Goal: Task Accomplishment & Management: Complete application form

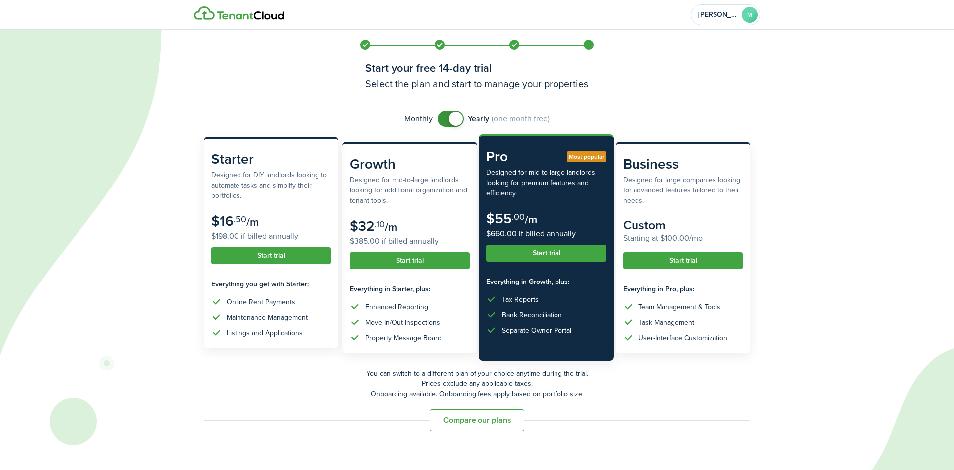
click at [257, 246] on subscription-pricing-card "Starter Designed for DIY landlords looking to automate tasks and simplify their…" at bounding box center [271, 242] width 135 height 211
click at [282, 255] on button "Start trial" at bounding box center [271, 255] width 120 height 17
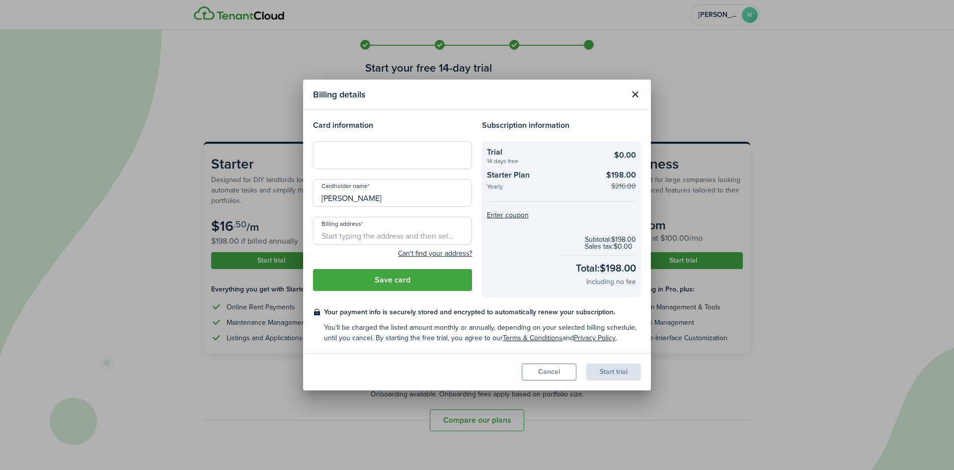
click at [632, 94] on button "Close modal" at bounding box center [635, 94] width 17 height 17
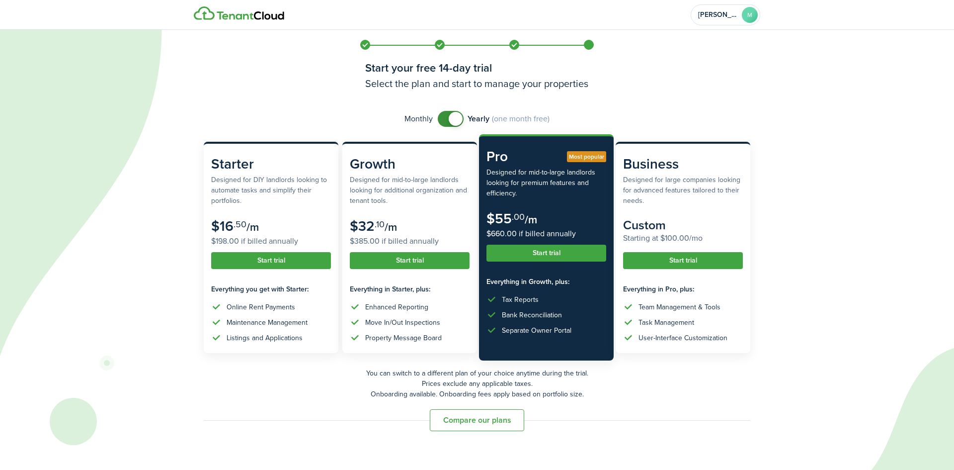
checkbox input "false"
click at [458, 122] on span at bounding box center [456, 119] width 14 height 14
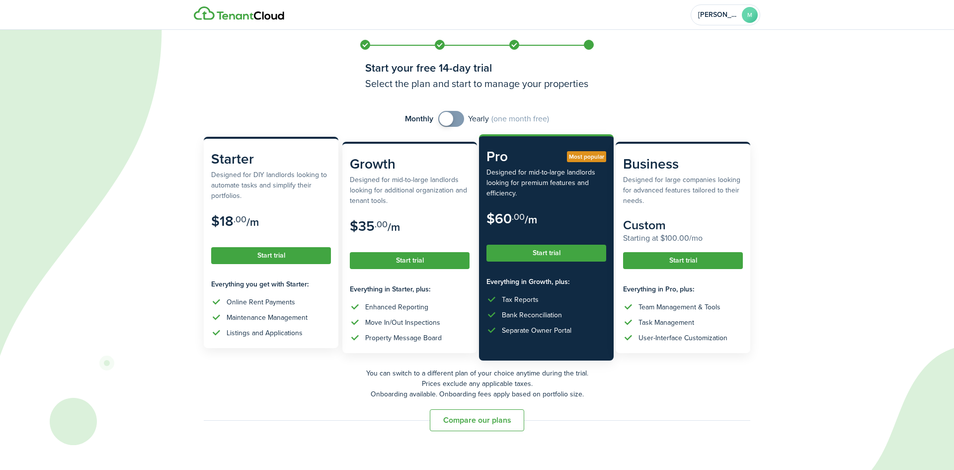
click at [256, 261] on button "Start trial" at bounding box center [271, 255] width 120 height 17
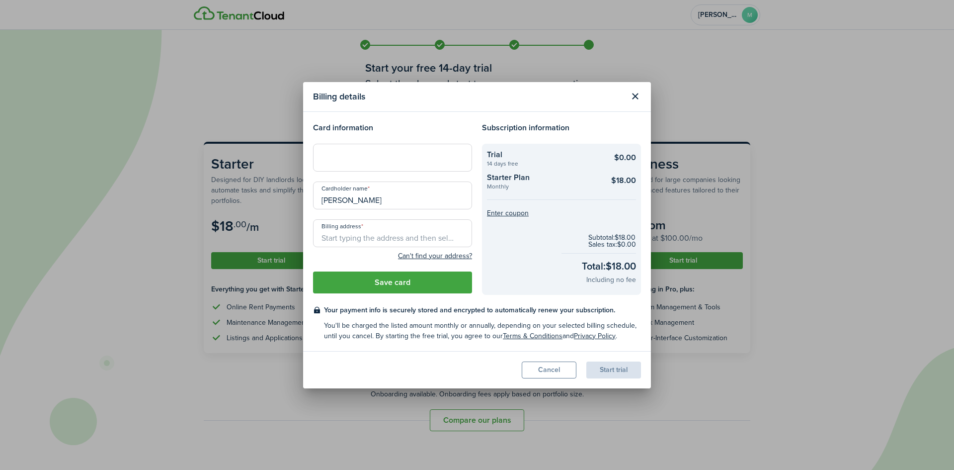
click at [375, 168] on div at bounding box center [392, 158] width 159 height 28
click at [351, 239] on input "Billing address" at bounding box center [392, 233] width 159 height 28
type input "[STREET_ADDRESS]"
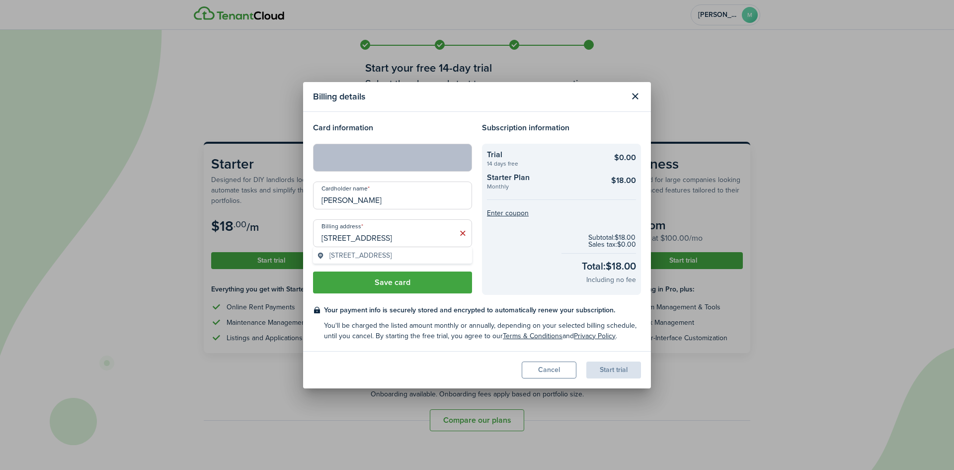
click at [396, 286] on button "Save card" at bounding box center [392, 282] width 159 height 22
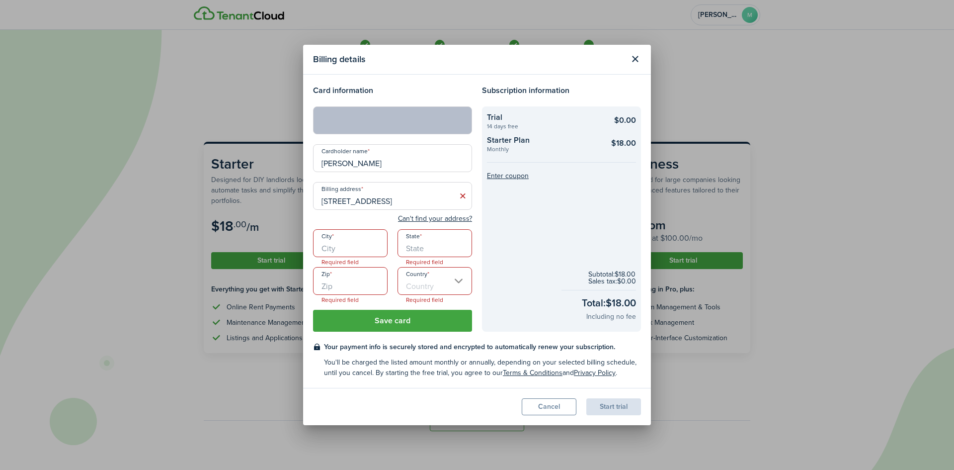
drag, startPoint x: 327, startPoint y: 248, endPoint x: 370, endPoint y: 257, distance: 43.8
click at [327, 248] on input "City" at bounding box center [350, 243] width 75 height 28
type input "Champaign"
type input "IL"
type input "61822"
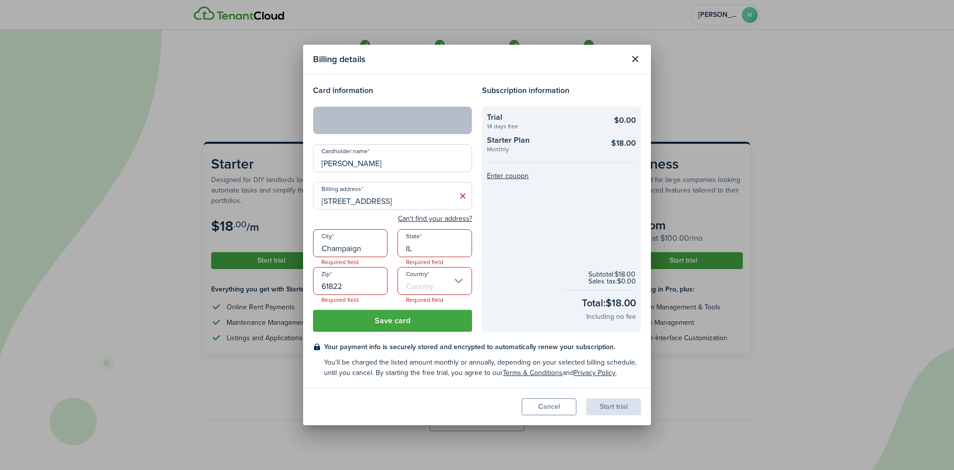
type input "[GEOGRAPHIC_DATA]"
drag, startPoint x: 403, startPoint y: 320, endPoint x: 421, endPoint y: 322, distance: 18.0
click at [403, 320] on button "Save card" at bounding box center [392, 321] width 159 height 22
click at [379, 318] on button "Save card" at bounding box center [392, 321] width 159 height 22
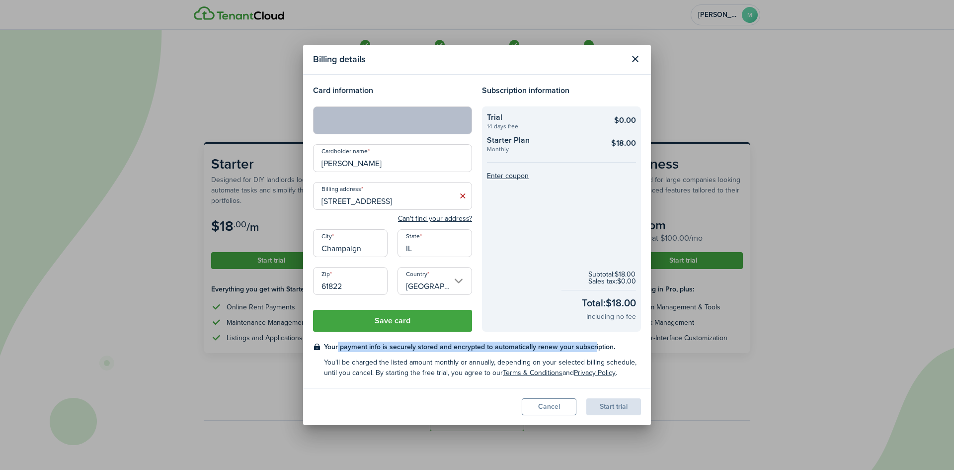
drag, startPoint x: 336, startPoint y: 350, endPoint x: 591, endPoint y: 350, distance: 254.4
click at [591, 350] on checkout-terms-main "Your payment info is securely stored and encrypted to automatically renew your …" at bounding box center [482, 346] width 317 height 10
click at [411, 199] on input "[STREET_ADDRESS]" at bounding box center [392, 196] width 159 height 28
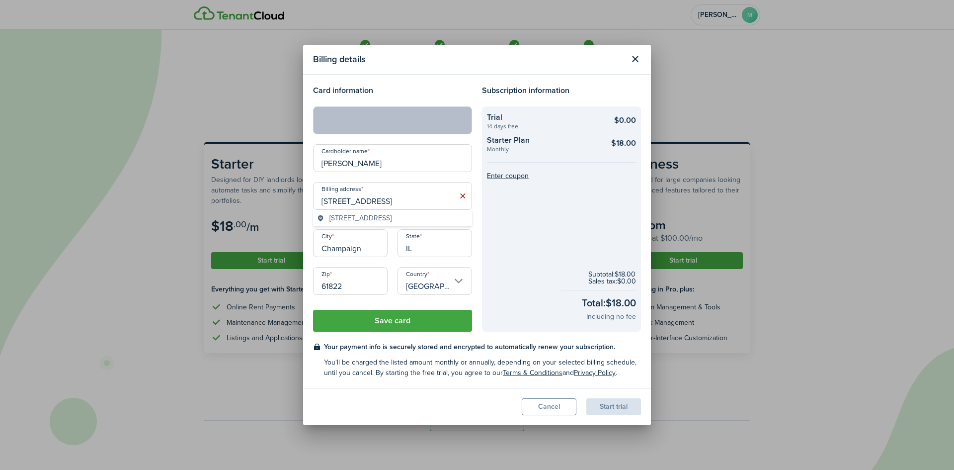
click at [398, 202] on input "[STREET_ADDRESS]" at bounding box center [392, 196] width 159 height 28
drag, startPoint x: 401, startPoint y: 203, endPoint x: 481, endPoint y: 204, distance: 80.0
click at [481, 204] on div "Card information Cardholder name [PERSON_NAME] Billing address [STREET_ADDRESS]…" at bounding box center [477, 207] width 338 height 247
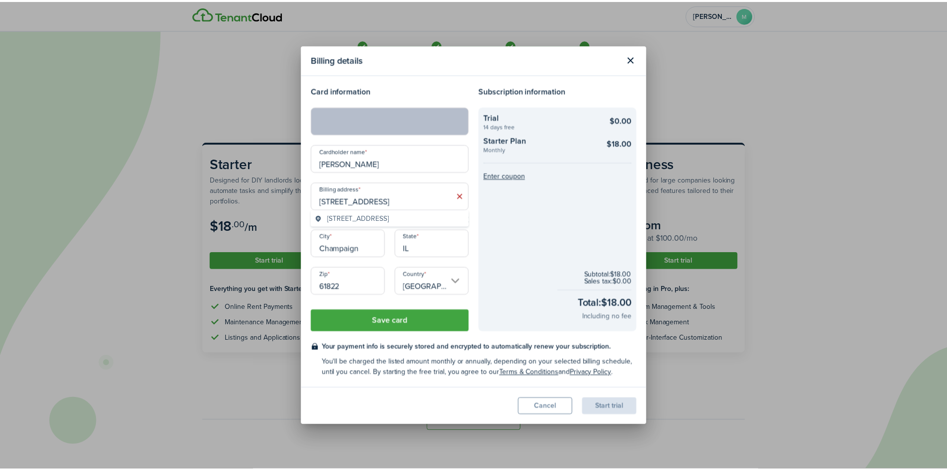
scroll to position [0, 0]
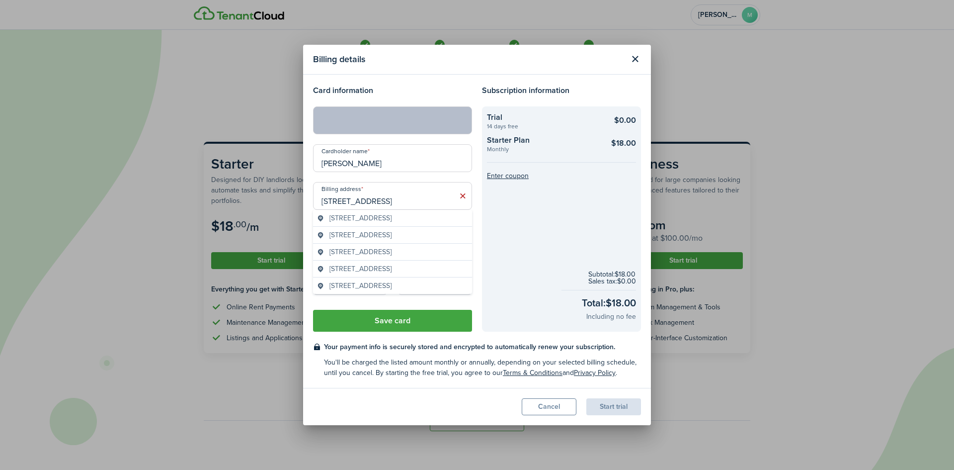
click at [336, 217] on span "[STREET_ADDRESS]" at bounding box center [360, 218] width 62 height 10
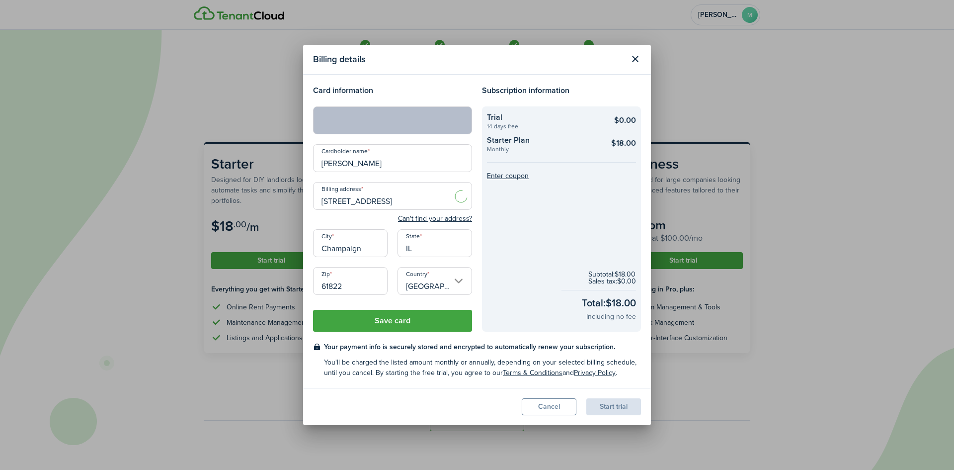
type input "[STREET_ADDRESS]"
click at [555, 225] on checkout-info-bg "Trial 14 days free $0.00 Starter Plan Monthly $18.00 Enter coupon Subtotal: $18…" at bounding box center [561, 218] width 159 height 225
click at [609, 407] on div "Start trial" at bounding box center [613, 406] width 55 height 17
click at [408, 150] on input "[PERSON_NAME]" at bounding box center [392, 158] width 159 height 28
click at [346, 246] on input "Champaign" at bounding box center [350, 243] width 75 height 28
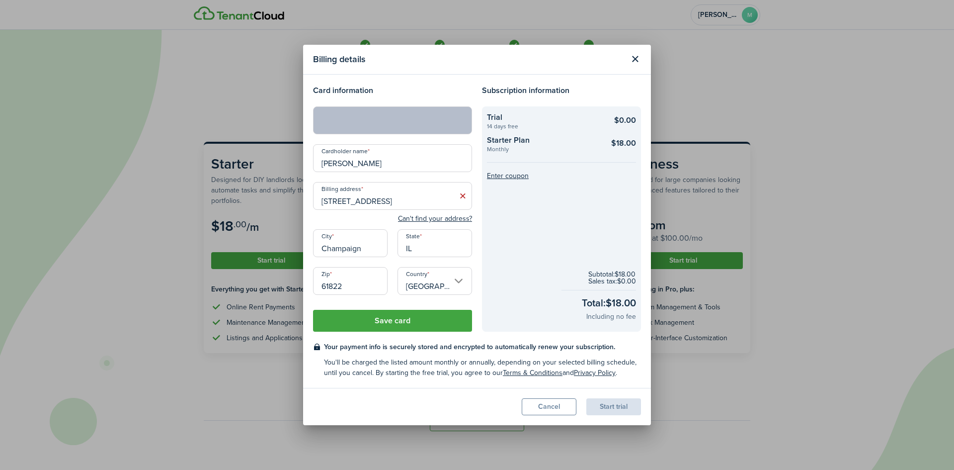
click at [457, 283] on input "[GEOGRAPHIC_DATA]" at bounding box center [435, 281] width 75 height 28
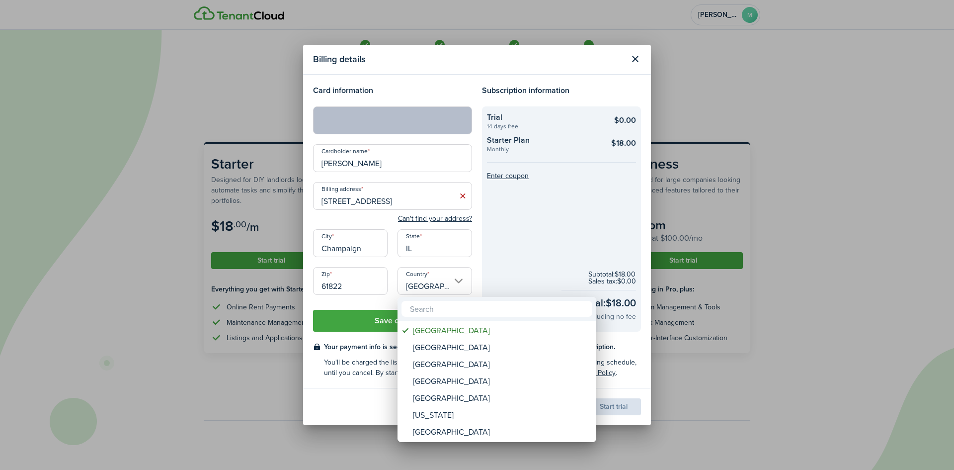
click at [531, 241] on div at bounding box center [476, 234] width 1113 height 629
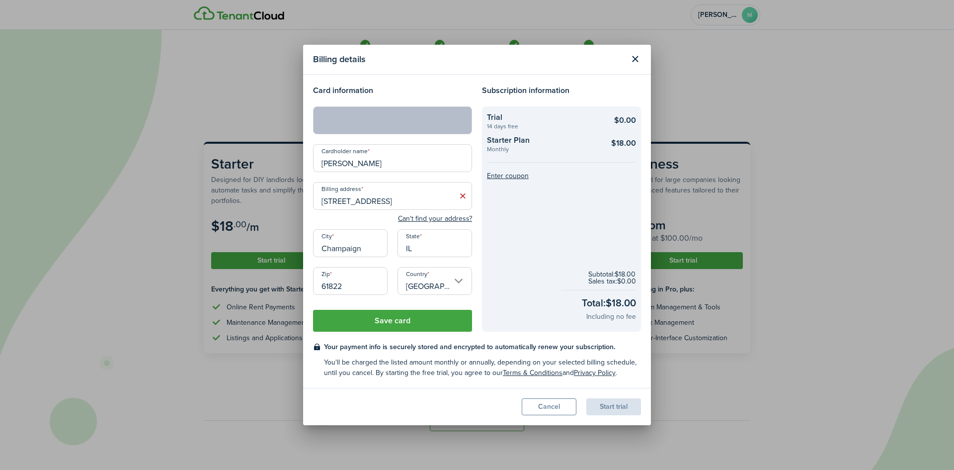
click at [408, 317] on button "Save card" at bounding box center [392, 321] width 159 height 22
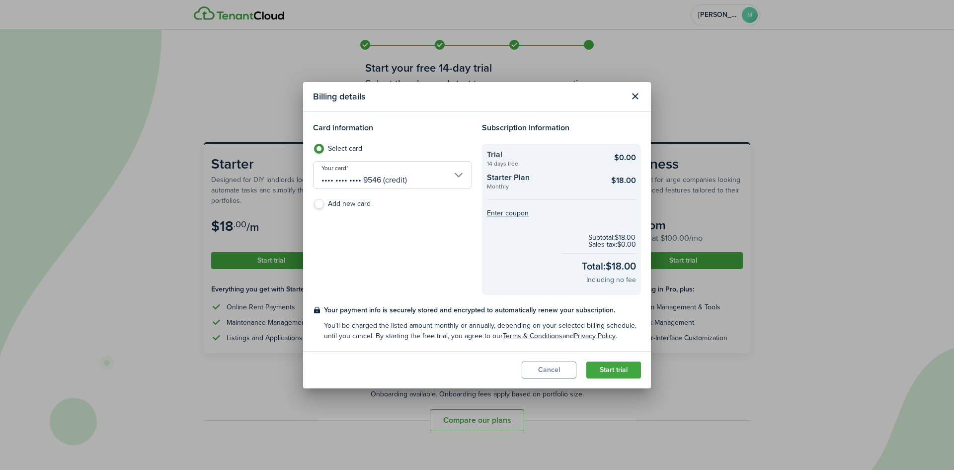
click at [610, 364] on button "Start trial" at bounding box center [613, 369] width 55 height 17
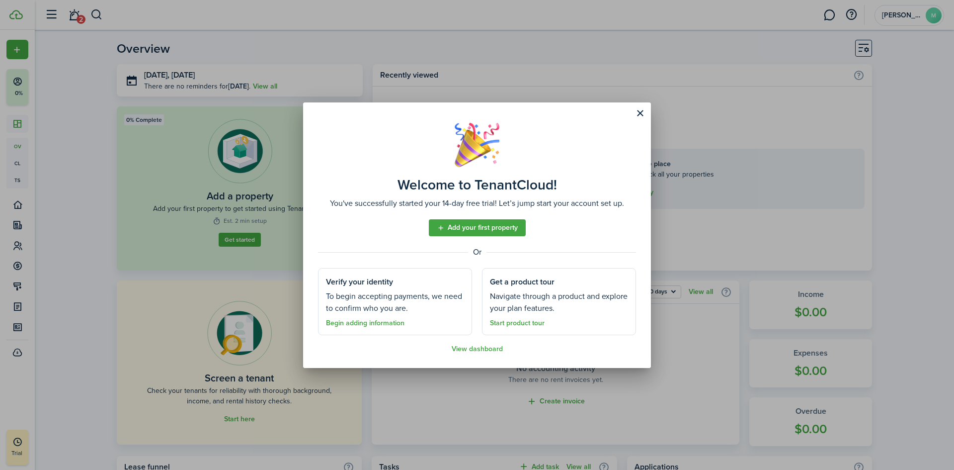
click at [515, 230] on link "Add your first property" at bounding box center [477, 227] width 97 height 17
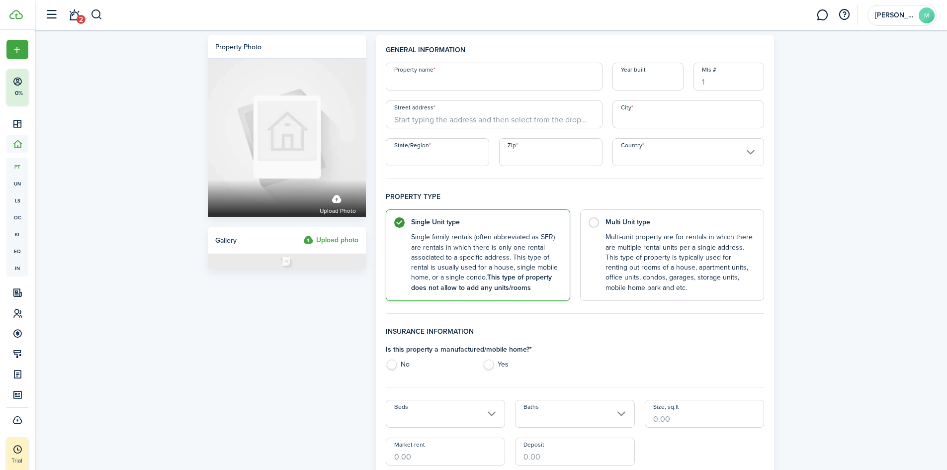
click at [471, 72] on input "Property name" at bounding box center [494, 77] width 217 height 28
type input "[PERSON_NAME] 1"
click at [654, 77] on input "Year built" at bounding box center [647, 77] width 71 height 28
type input "1919"
drag, startPoint x: 432, startPoint y: 121, endPoint x: 441, endPoint y: 122, distance: 9.1
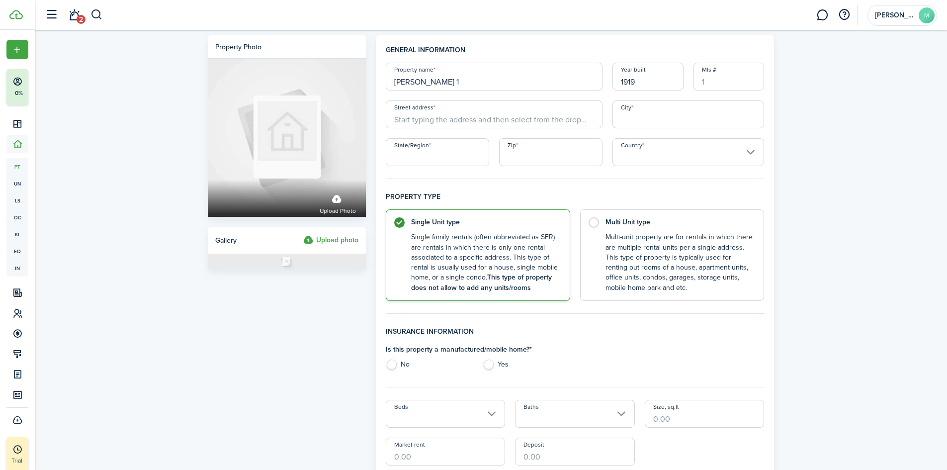
click at [432, 121] on input "Street address" at bounding box center [494, 114] width 217 height 28
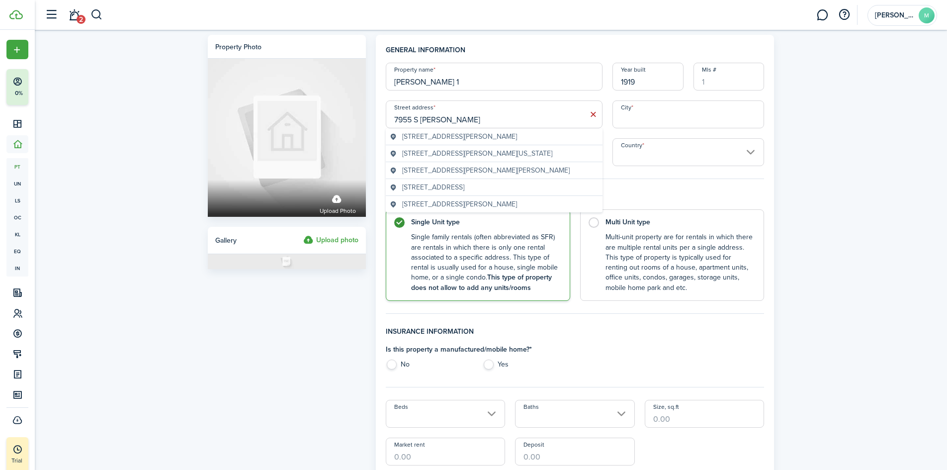
drag, startPoint x: 483, startPoint y: 141, endPoint x: 619, endPoint y: 145, distance: 136.2
click at [485, 140] on span "[STREET_ADDRESS][PERSON_NAME]" at bounding box center [459, 136] width 115 height 10
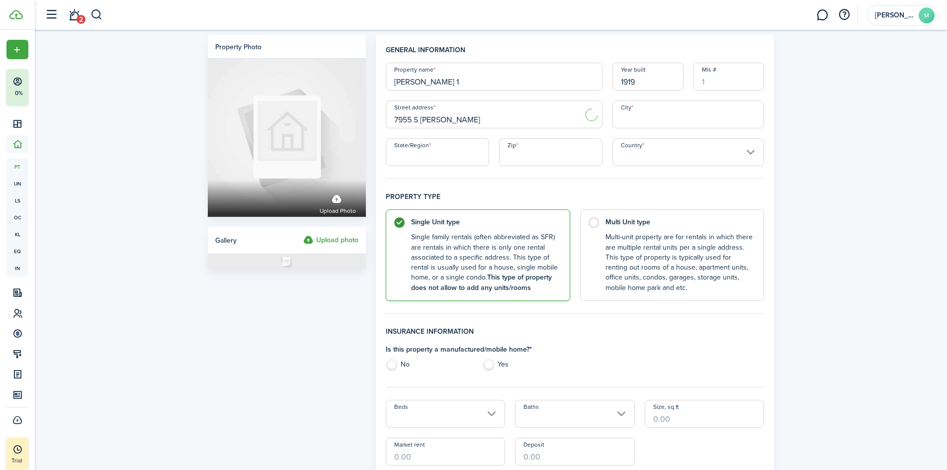
click at [642, 122] on input "City" at bounding box center [688, 114] width 152 height 28
type input "[STREET_ADDRESS][PERSON_NAME]"
type input "[GEOGRAPHIC_DATA]"
type input "IL"
type input "60620"
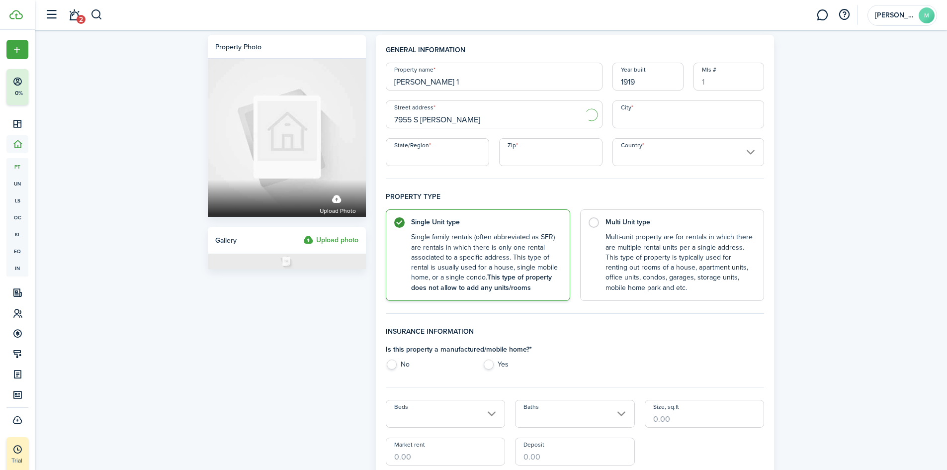
type input "[GEOGRAPHIC_DATA]"
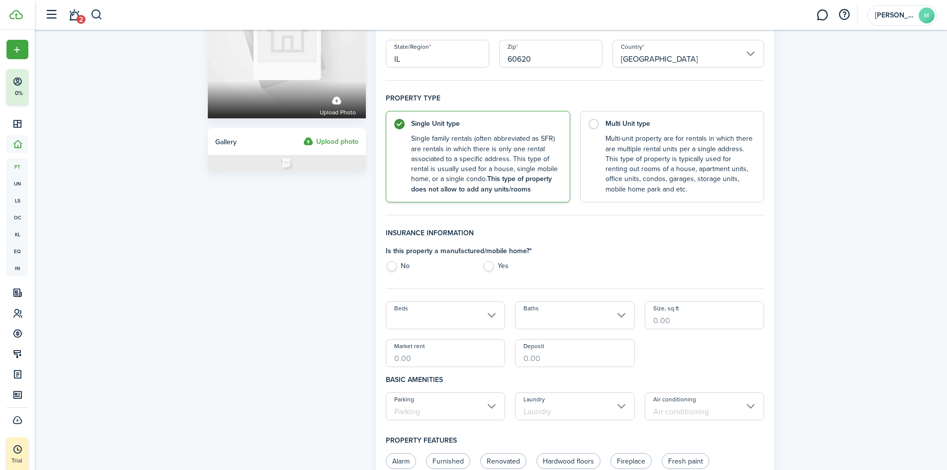
scroll to position [99, 0]
click at [590, 115] on label "Multi Unit type Multi-unit property are for rentals in which there are multiple…" at bounding box center [672, 152] width 184 height 91
radio input "false"
radio input "true"
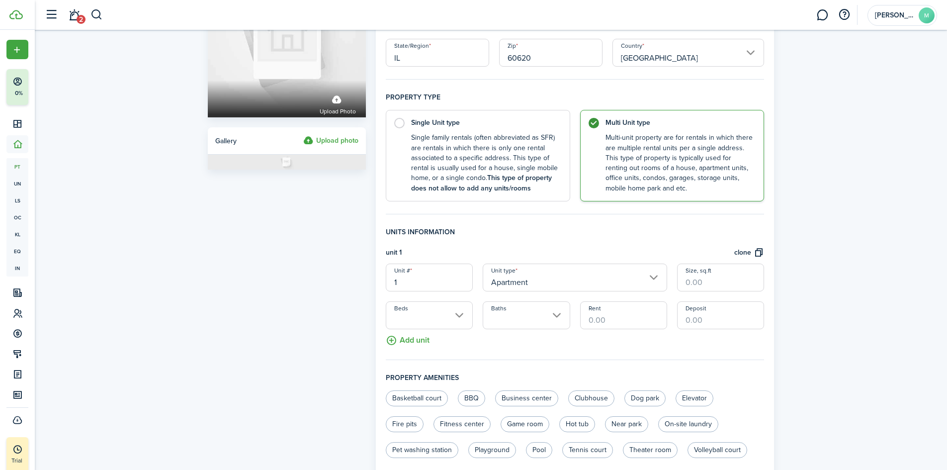
click at [709, 283] on input "Size, sq.ft" at bounding box center [720, 277] width 87 height 28
click at [417, 316] on input "Beds" at bounding box center [429, 315] width 87 height 28
type input "1,500"
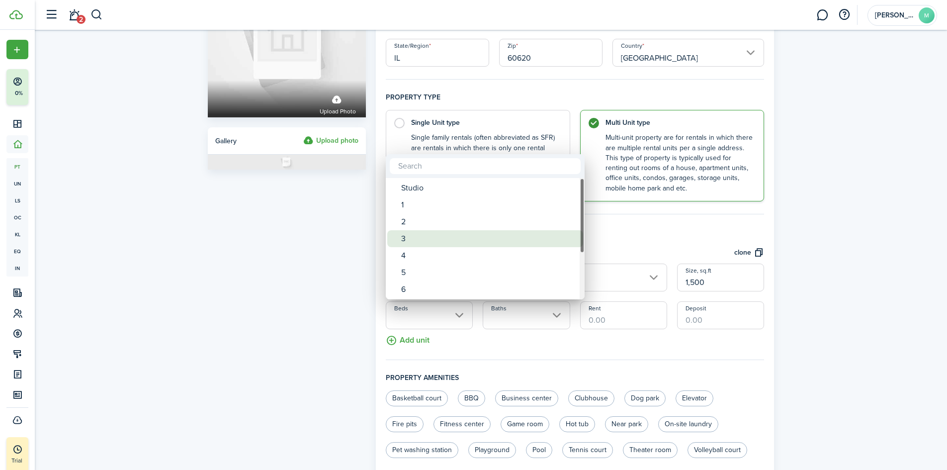
click at [431, 243] on div "3" at bounding box center [489, 238] width 176 height 17
type input "3"
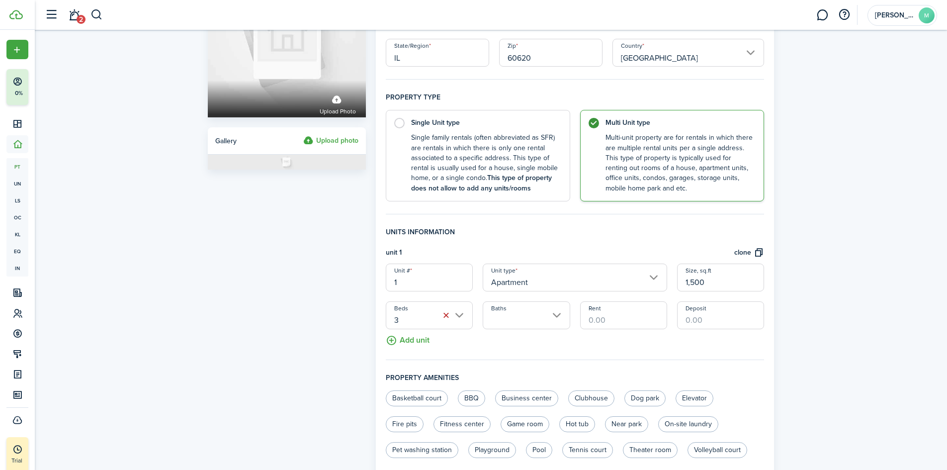
click at [533, 309] on input "Baths" at bounding box center [526, 315] width 87 height 28
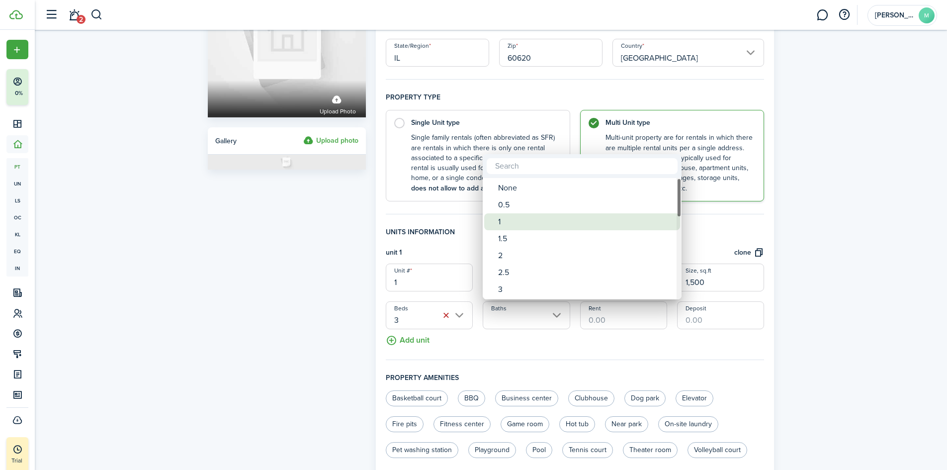
click at [535, 217] on div "1" at bounding box center [586, 221] width 176 height 17
type input "1"
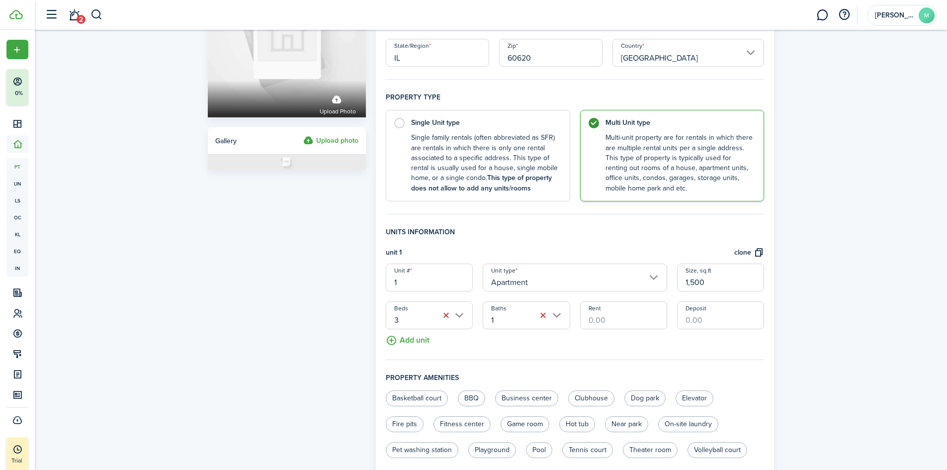
click at [626, 314] on input "Rent" at bounding box center [623, 315] width 87 height 28
type input "$1,850.00"
click at [742, 324] on input "Deposit" at bounding box center [720, 315] width 87 height 28
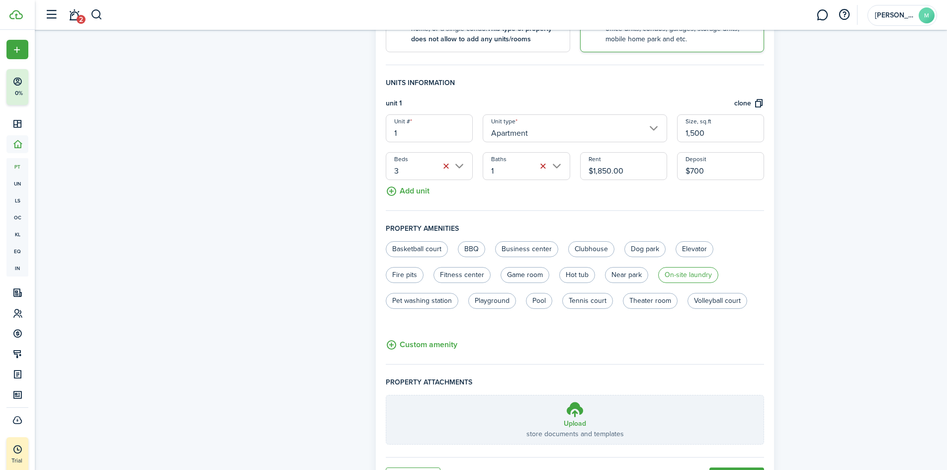
type input "$700.00"
click at [687, 279] on label "On-site laundry" at bounding box center [688, 275] width 60 height 16
radio input "true"
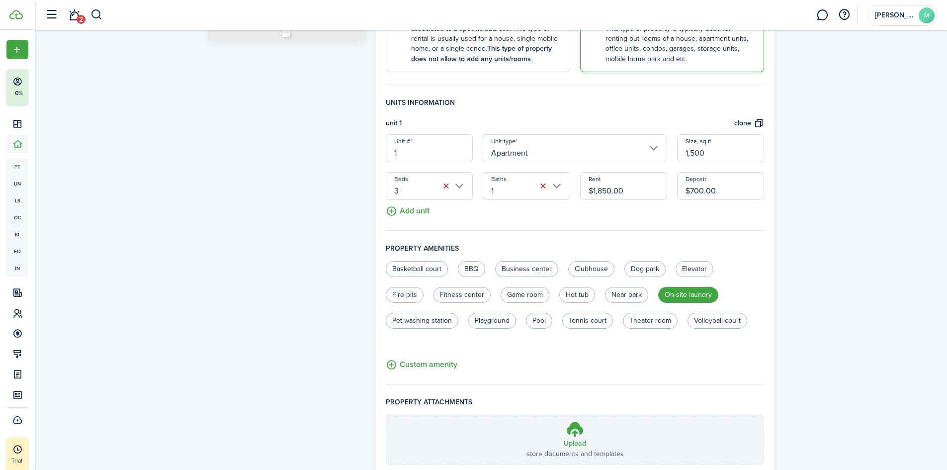
scroll to position [300, 0]
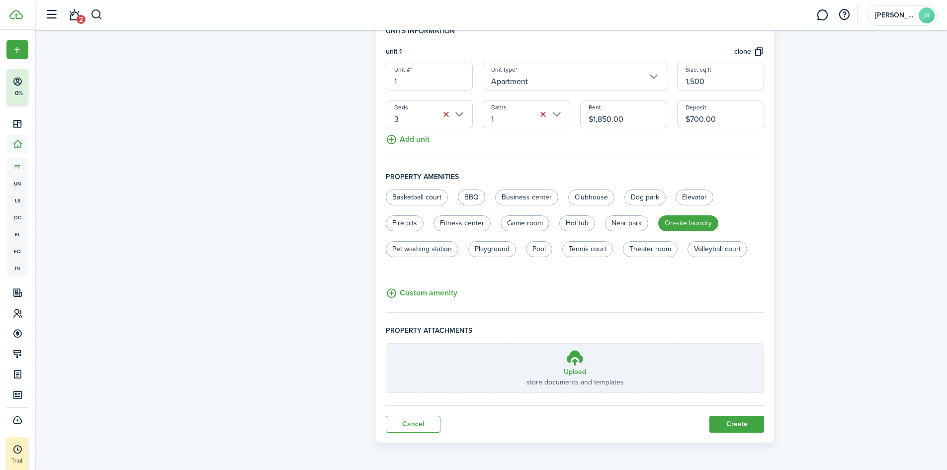
click at [747, 422] on button "Create" at bounding box center [736, 423] width 55 height 17
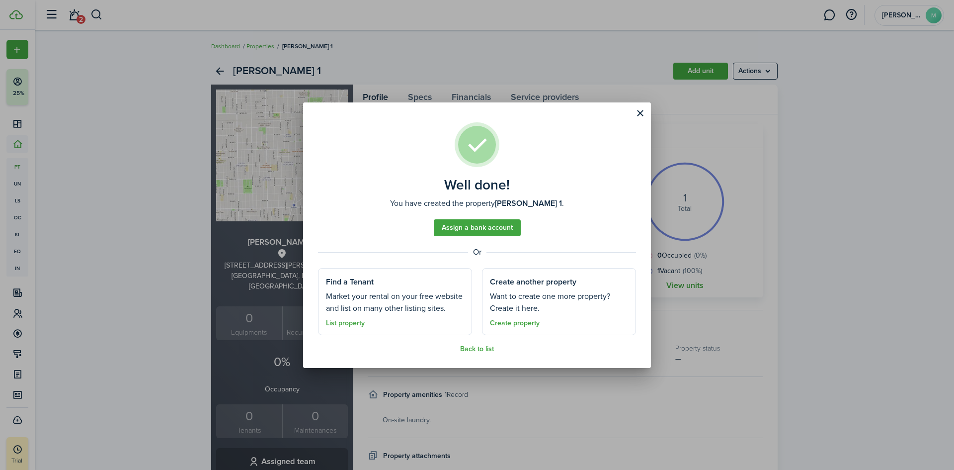
click at [468, 347] on link "Back to list" at bounding box center [477, 349] width 34 height 8
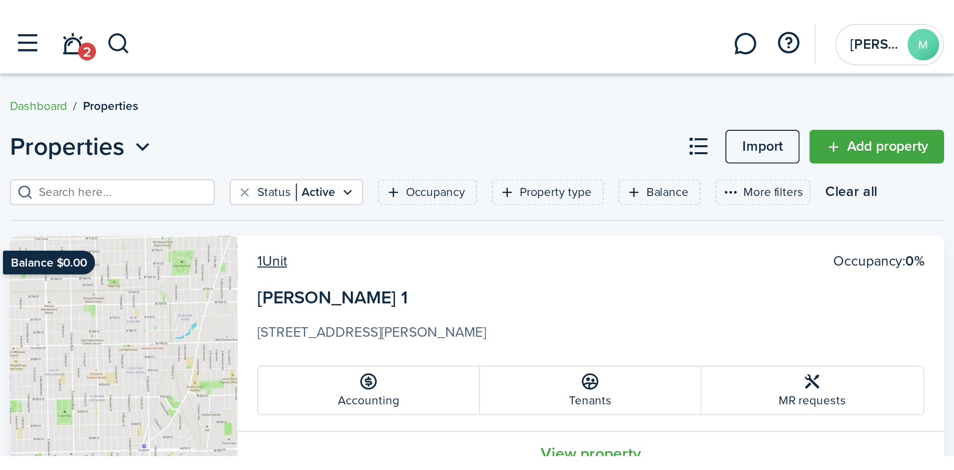
scroll to position [7, 0]
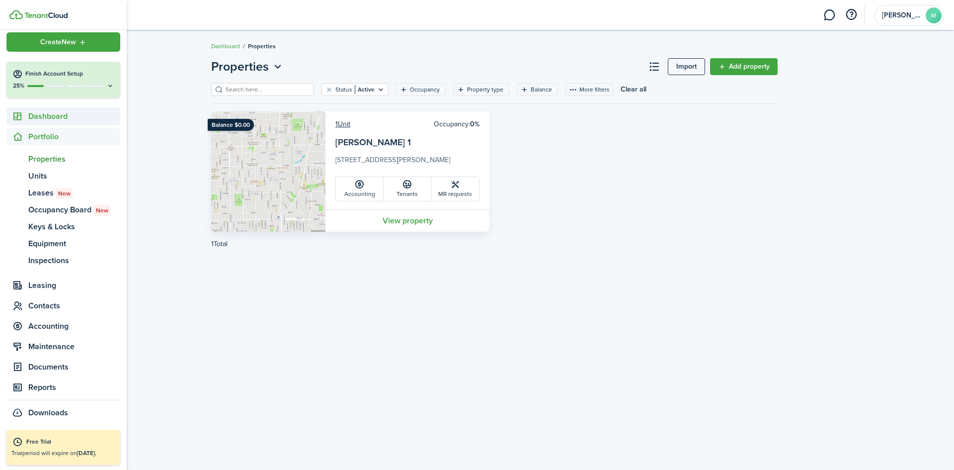
click at [64, 120] on span "Dashboard" at bounding box center [74, 116] width 92 height 12
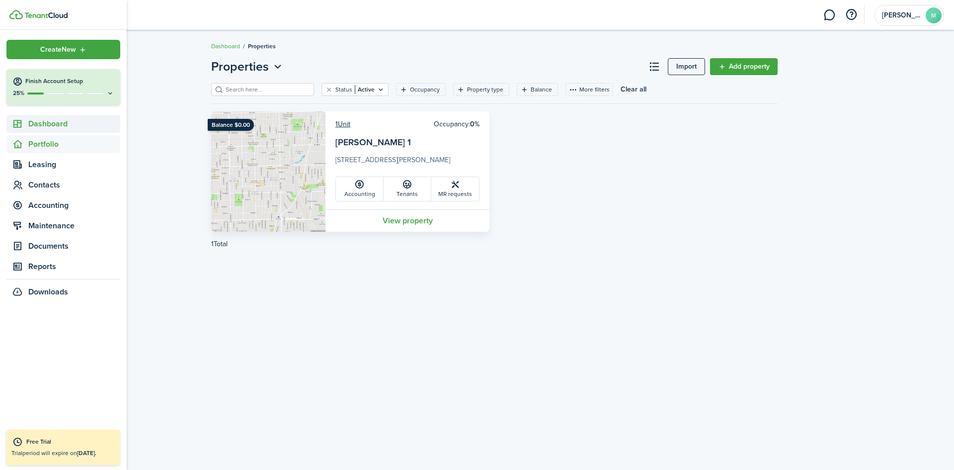
scroll to position [0, 0]
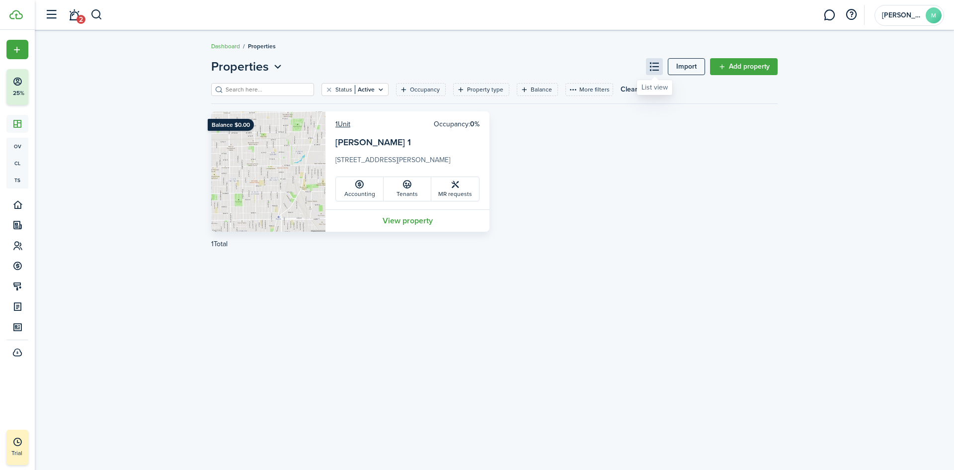
click at [660, 61] on button at bounding box center [654, 66] width 17 height 17
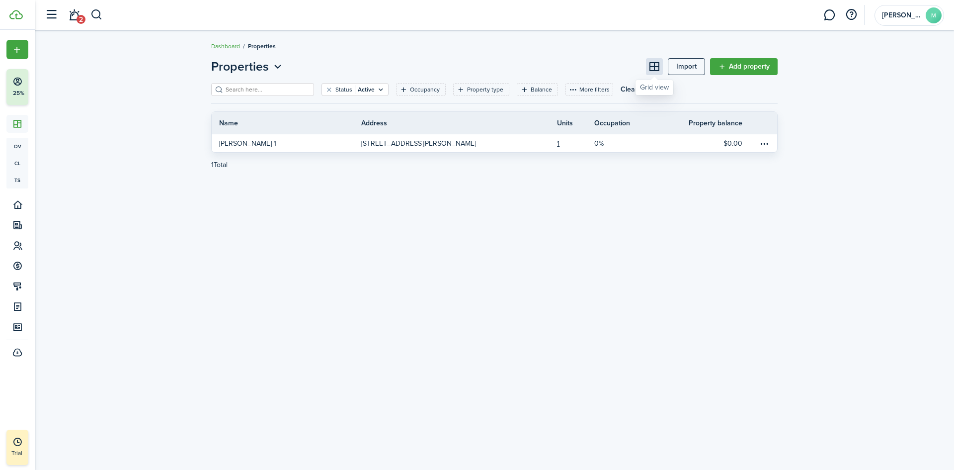
click at [657, 68] on button at bounding box center [654, 66] width 17 height 17
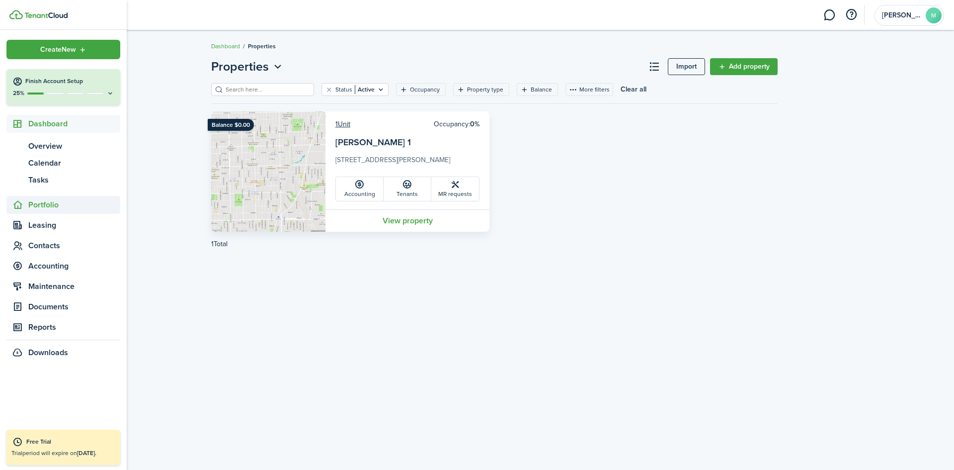
click at [64, 203] on span "Portfolio" at bounding box center [74, 205] width 92 height 12
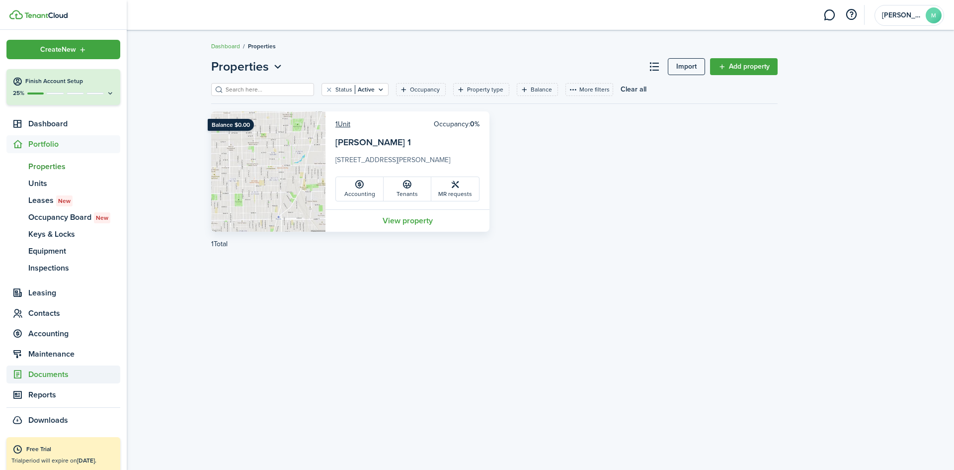
click at [63, 380] on span "Documents" at bounding box center [74, 374] width 92 height 12
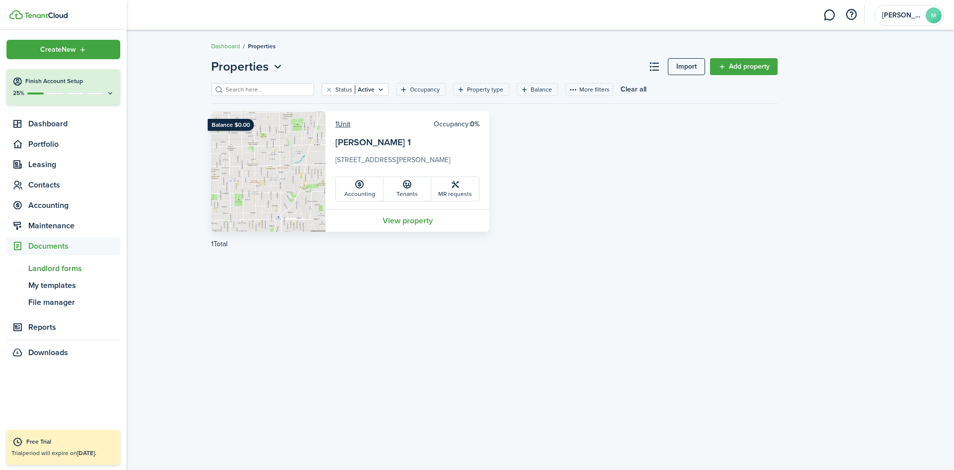
click at [81, 265] on span "Landlord forms" at bounding box center [74, 268] width 92 height 12
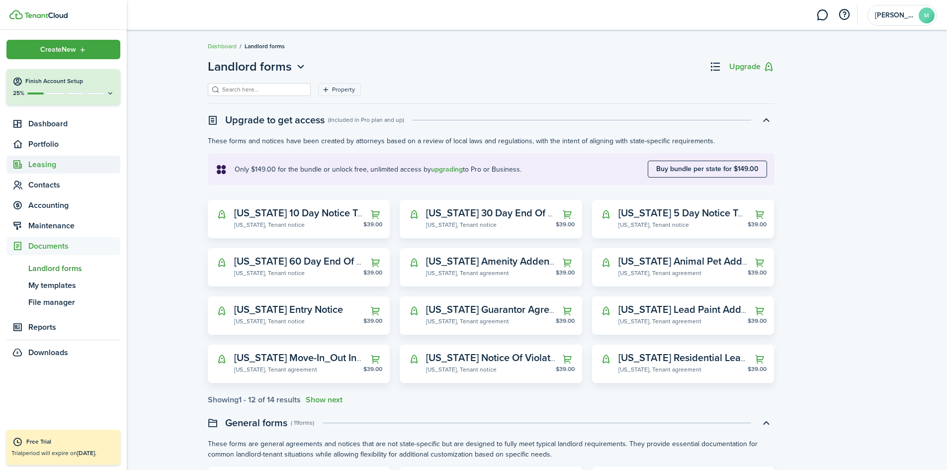
click at [58, 167] on span "Leasing" at bounding box center [74, 165] width 92 height 12
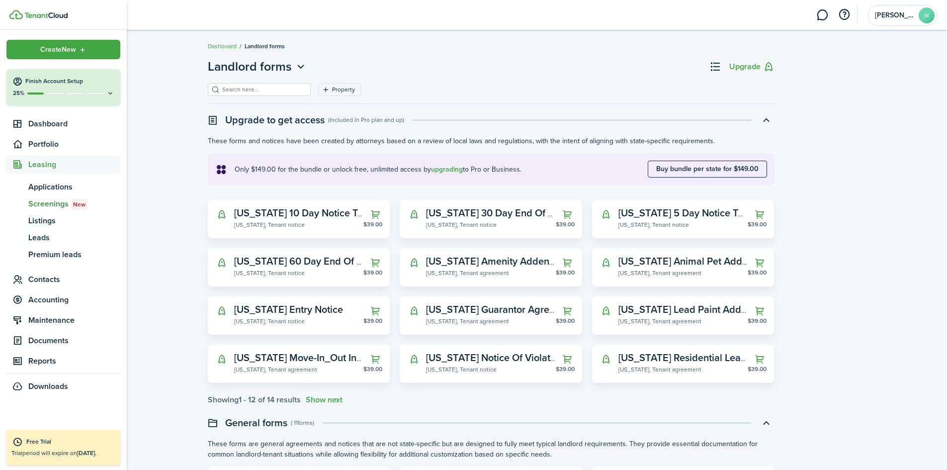
click at [58, 205] on span "Screenings New" at bounding box center [74, 204] width 92 height 12
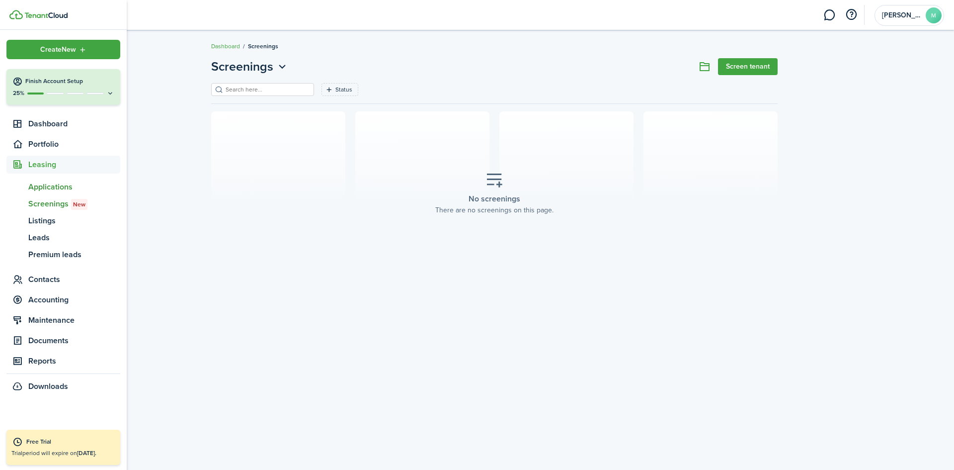
click at [37, 181] on span "Applications" at bounding box center [74, 187] width 92 height 12
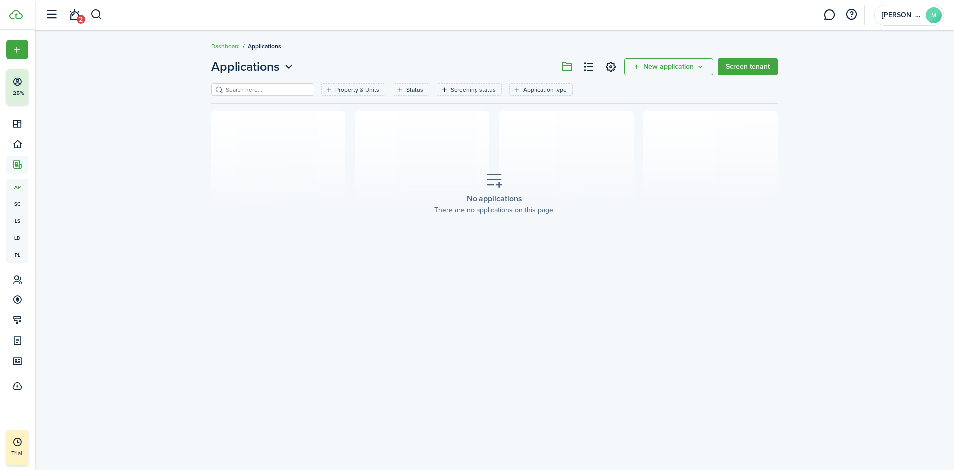
click at [741, 69] on link "Screen tenant" at bounding box center [748, 66] width 60 height 17
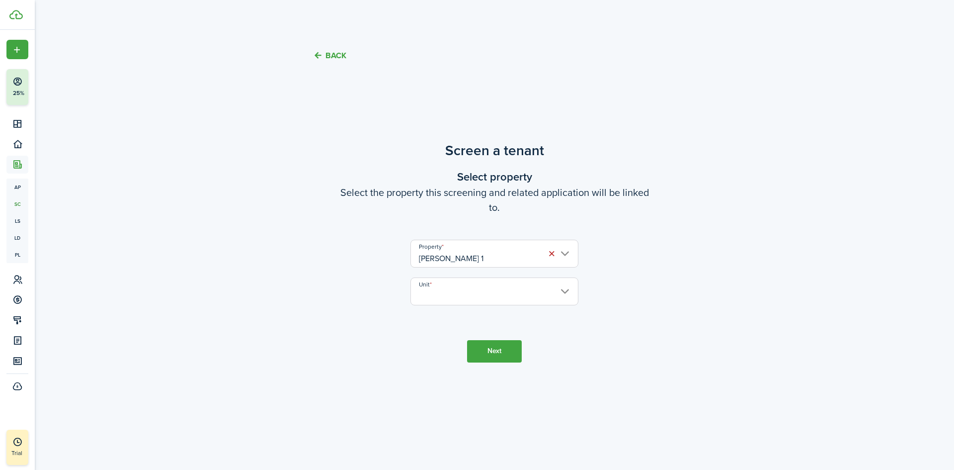
click at [469, 298] on input "Unit" at bounding box center [494, 291] width 168 height 28
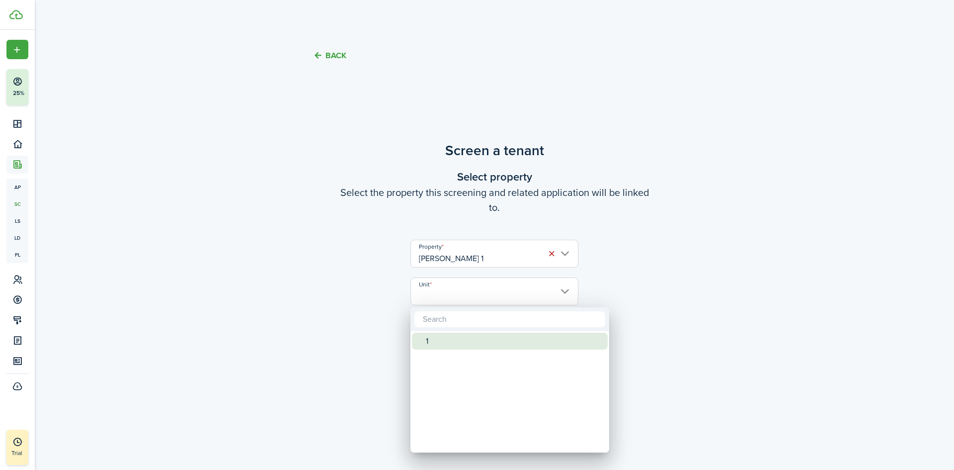
click at [467, 339] on div "1" at bounding box center [514, 340] width 176 height 17
type input "1"
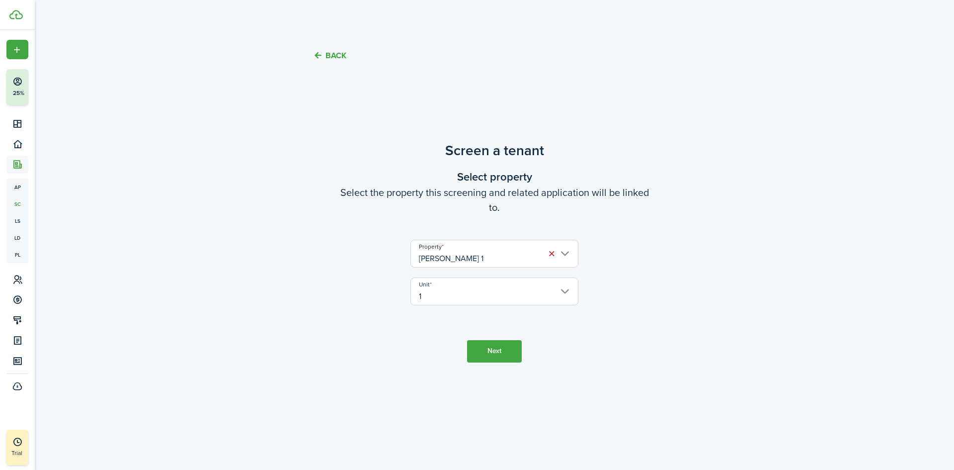
click at [499, 342] on button "Next" at bounding box center [494, 351] width 55 height 22
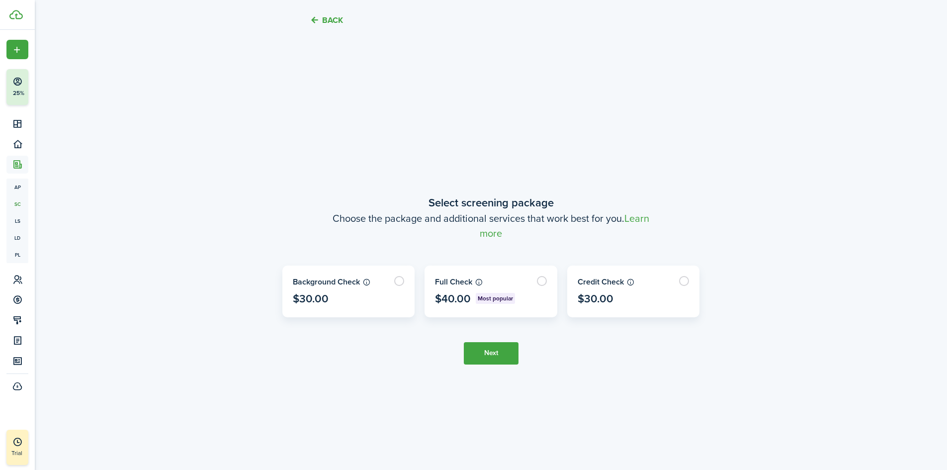
scroll to position [393, 0]
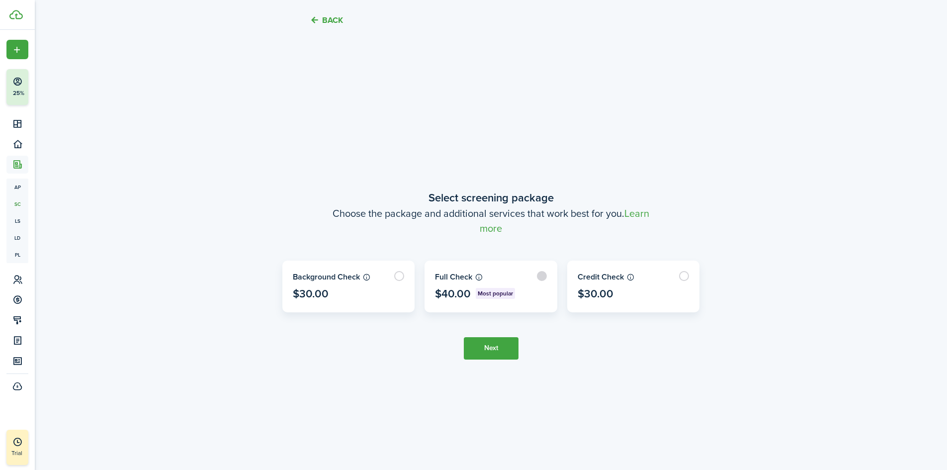
click at [541, 271] on label at bounding box center [491, 286] width 132 height 51
radio input "true"
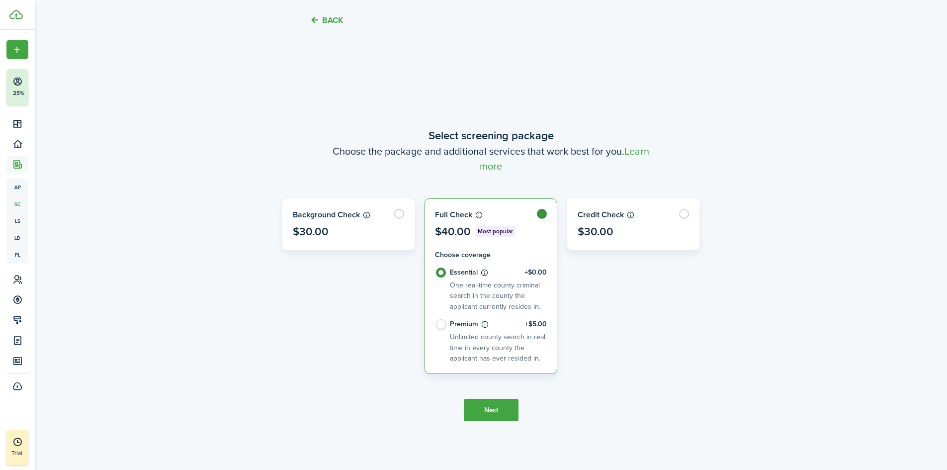
click at [492, 343] on control-radio-card-description "Unlimited county search in real time in every county the applicant has ever res…" at bounding box center [497, 347] width 95 height 32
radio input "false"
radio input "true"
click at [506, 409] on button "Next" at bounding box center [491, 410] width 55 height 22
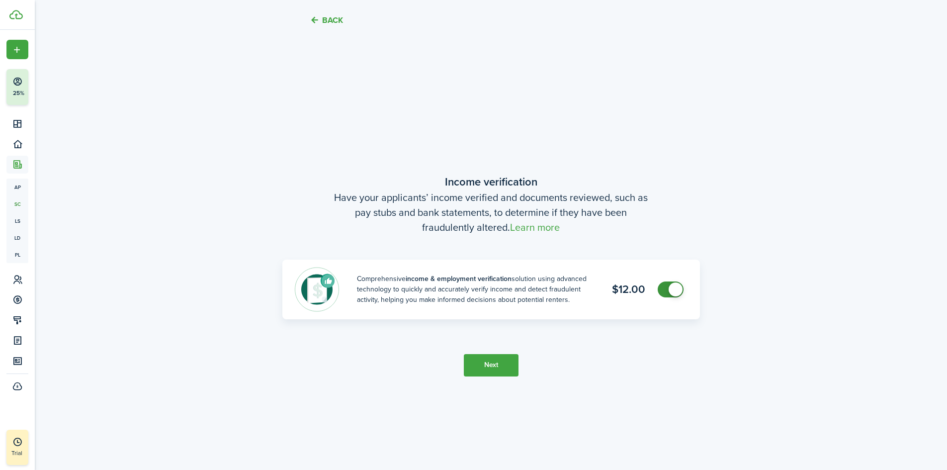
scroll to position [863, 0]
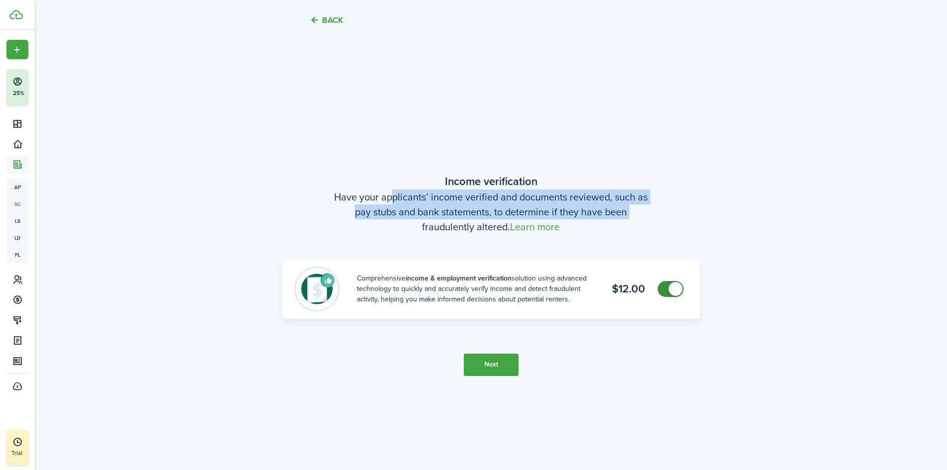
drag, startPoint x: 492, startPoint y: 208, endPoint x: 633, endPoint y: 215, distance: 141.3
click at [633, 215] on wizard-step-header-description "Have your applicants’ income verified and documents reviewed, such as pay stubs…" at bounding box center [490, 211] width 417 height 45
click at [494, 365] on button "Next" at bounding box center [491, 364] width 55 height 22
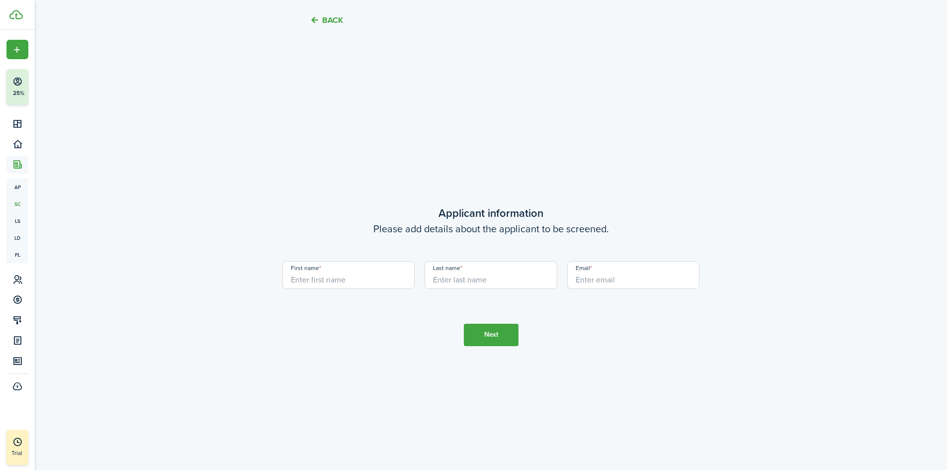
scroll to position [1332, 0]
drag, startPoint x: 453, startPoint y: 225, endPoint x: 624, endPoint y: 231, distance: 171.1
click at [624, 231] on wizard-step-header-description "Please add details about the applicant to be screened." at bounding box center [490, 227] width 417 height 15
click at [370, 276] on input "First name" at bounding box center [348, 274] width 133 height 28
type input "[PERSON_NAME]"
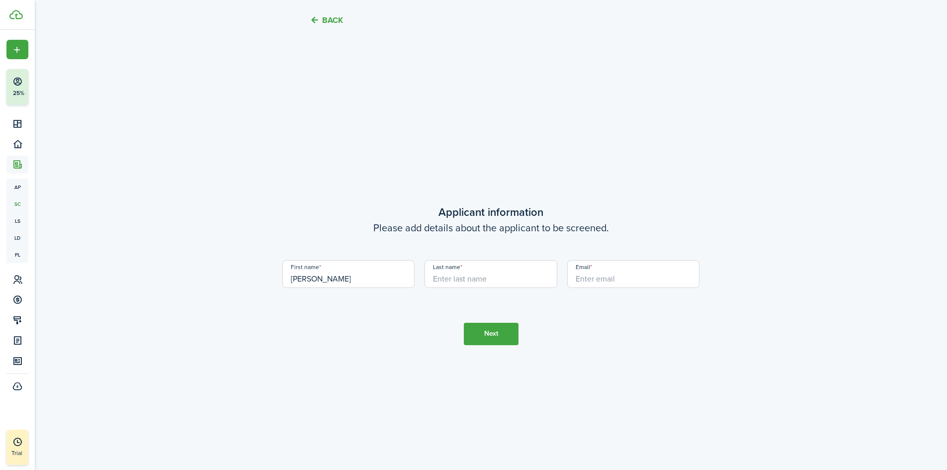
type input "[PERSON_NAME]"
type input "[EMAIL_ADDRESS][DOMAIN_NAME]"
click at [479, 333] on button "Next" at bounding box center [491, 334] width 55 height 22
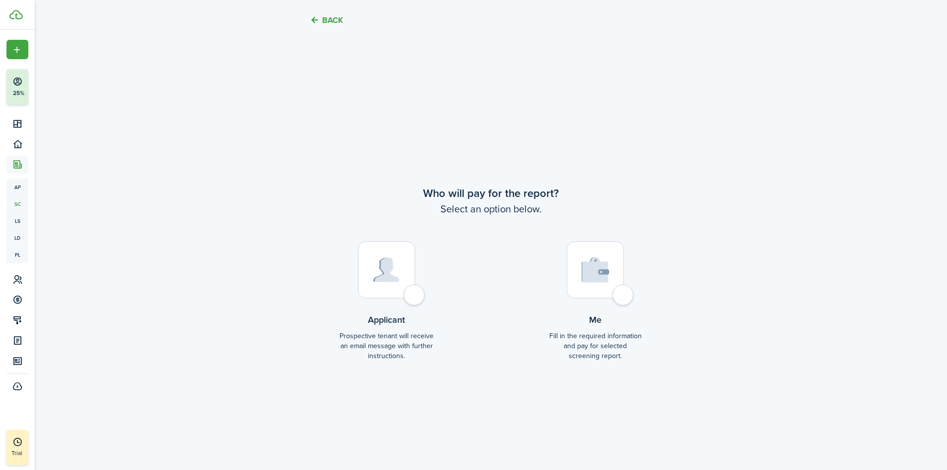
scroll to position [1802, 0]
drag, startPoint x: 453, startPoint y: 195, endPoint x: 566, endPoint y: 197, distance: 113.3
click at [566, 197] on wizard-step-header-title "Who will pay for the report?" at bounding box center [490, 190] width 417 height 16
click at [408, 296] on div at bounding box center [386, 267] width 57 height 57
radio input "true"
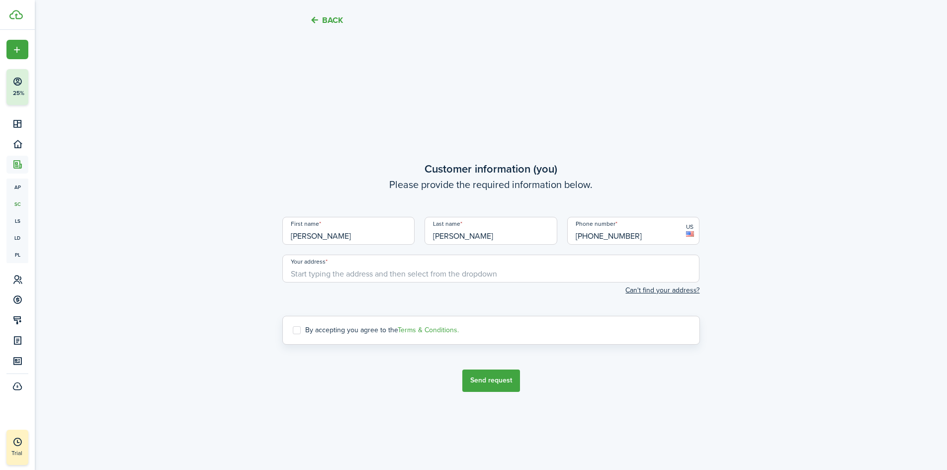
scroll to position [2272, 0]
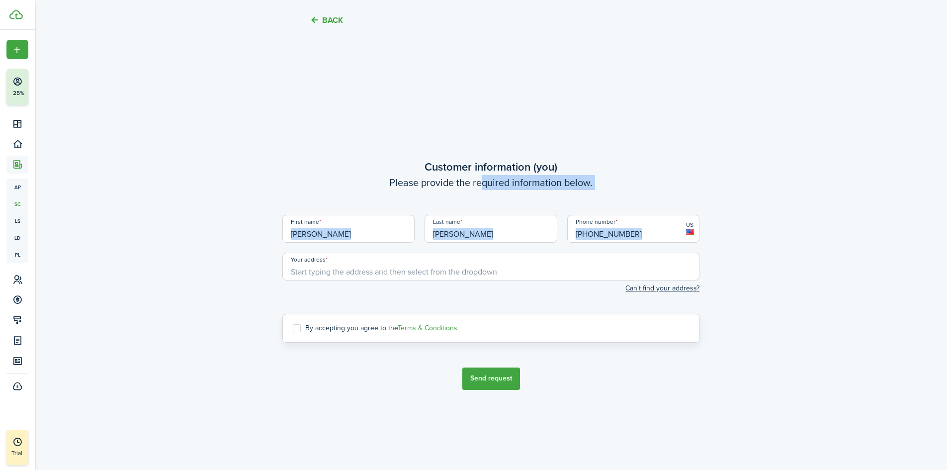
drag, startPoint x: 482, startPoint y: 179, endPoint x: 633, endPoint y: 191, distance: 152.0
click at [633, 191] on screening-wizard-customer-info "Customer information (you) Please provide the required information below. First…" at bounding box center [490, 250] width 417 height 183
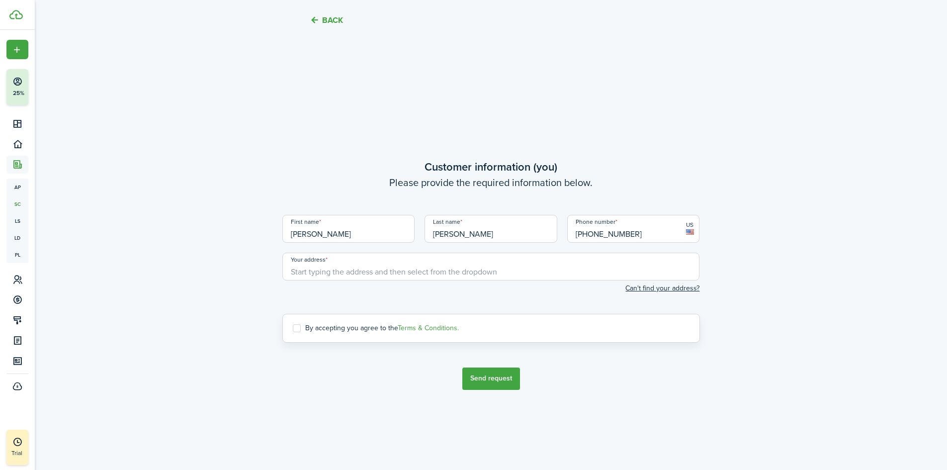
click at [367, 271] on input "Your address" at bounding box center [490, 266] width 417 height 28
click at [511, 287] on div "Can't find your address?" at bounding box center [490, 288] width 417 height 10
click at [373, 265] on input "Your address" at bounding box center [490, 266] width 417 height 28
drag, startPoint x: 424, startPoint y: 268, endPoint x: 373, endPoint y: 268, distance: 51.2
click at [373, 268] on input "[STREET_ADDRESS]" at bounding box center [490, 266] width 417 height 28
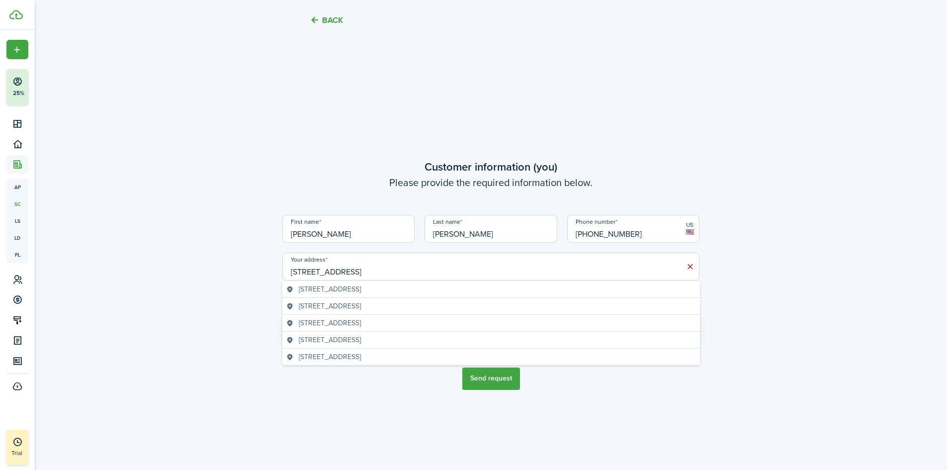
type input "[STREET_ADDRESS]"
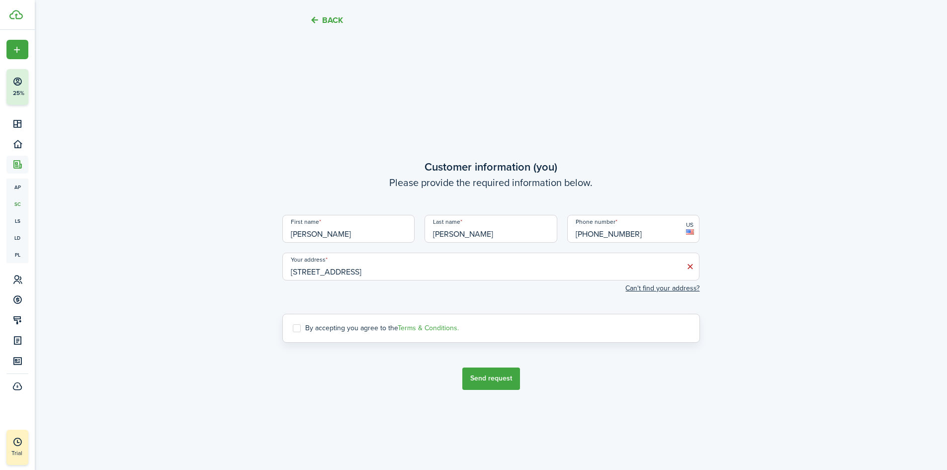
click at [332, 333] on screening-terms-control "By accepting you agree to the Terms & Conditions." at bounding box center [490, 328] width 417 height 29
click at [336, 329] on label "By accepting you agree to the Terms & Conditions." at bounding box center [376, 328] width 166 height 8
click at [293, 328] on input "By accepting you agree to the Terms & Conditions." at bounding box center [292, 327] width 0 height 0
checkbox input "true"
click at [505, 377] on button "Send request" at bounding box center [491, 378] width 58 height 22
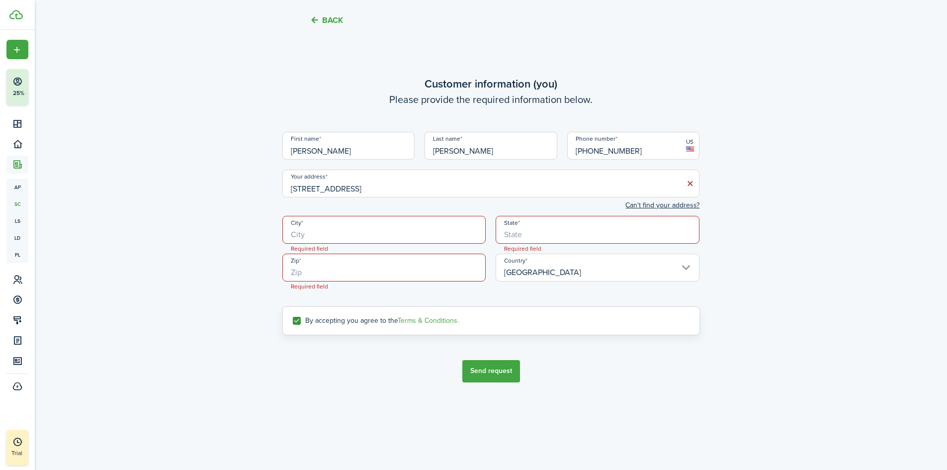
scroll to position [2338, 0]
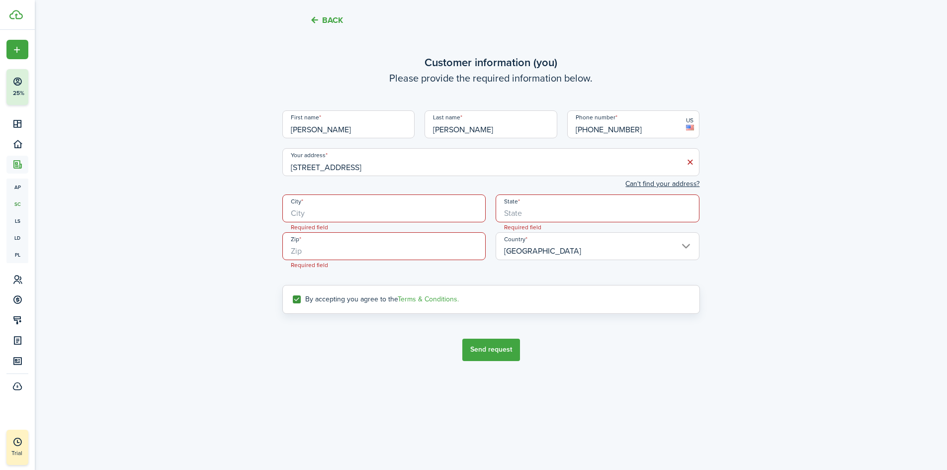
click at [378, 202] on input "City" at bounding box center [384, 208] width 204 height 28
type input "Champaign"
type input "IL"
type input "61822"
click at [491, 345] on button "Send request" at bounding box center [491, 349] width 58 height 22
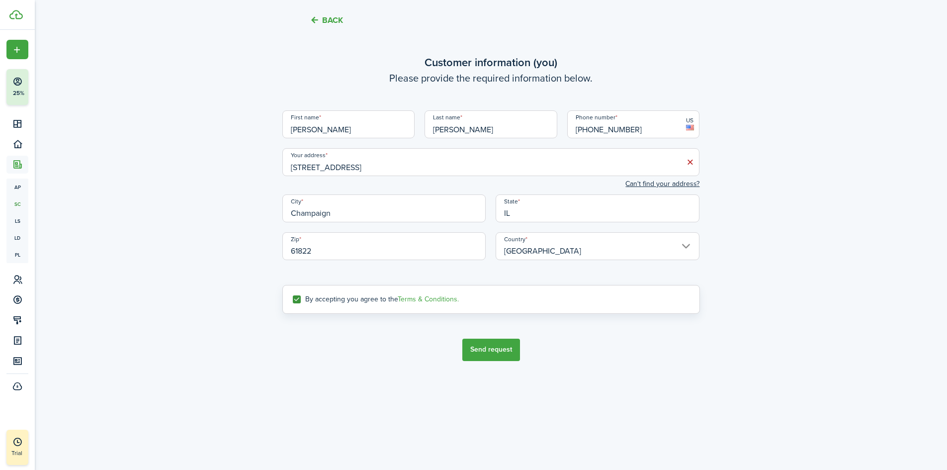
click at [493, 344] on button "Send request" at bounding box center [491, 349] width 58 height 22
click at [489, 352] on button "Send request" at bounding box center [491, 349] width 58 height 22
click at [485, 353] on button "Send request" at bounding box center [491, 349] width 58 height 22
click at [422, 300] on link "Terms & Conditions." at bounding box center [428, 299] width 61 height 10
click at [495, 345] on button "Send request" at bounding box center [491, 349] width 58 height 22
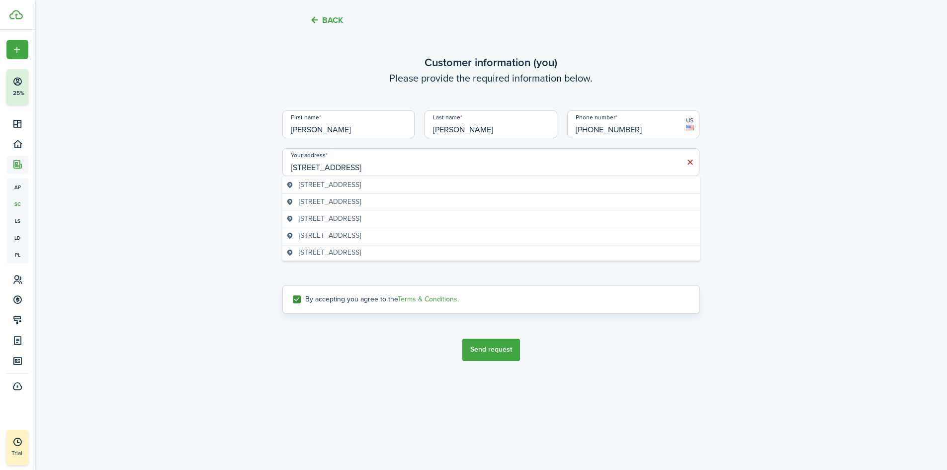
click at [619, 154] on input "[STREET_ADDRESS]" at bounding box center [490, 162] width 417 height 28
click at [309, 181] on span "[STREET_ADDRESS]" at bounding box center [330, 184] width 62 height 10
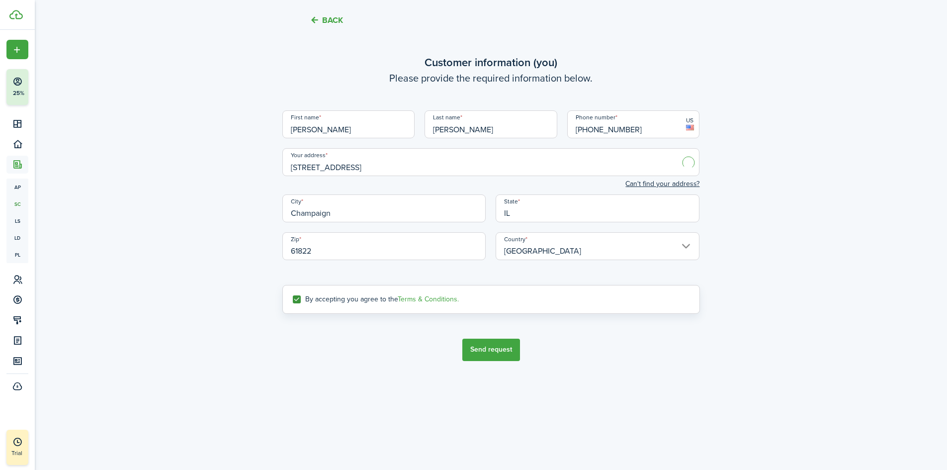
type input "[STREET_ADDRESS]"
click at [498, 351] on button "Send request" at bounding box center [491, 349] width 58 height 22
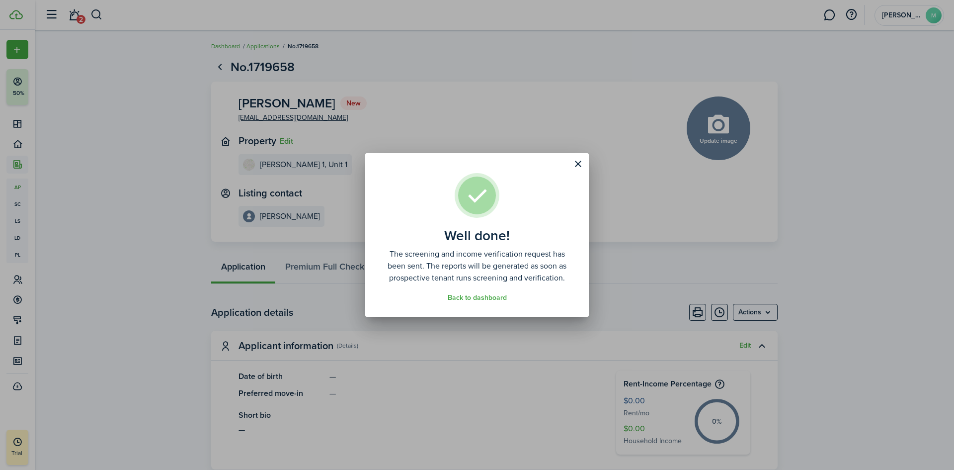
click at [863, 196] on div "Well done! The screening and income verification request has been sent. The rep…" at bounding box center [477, 235] width 954 height 470
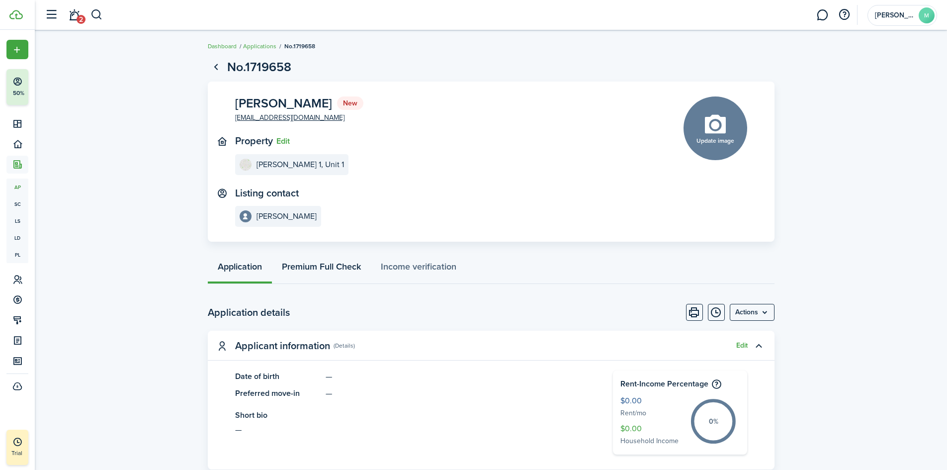
click at [340, 279] on link "Premium Full Check" at bounding box center [321, 269] width 99 height 30
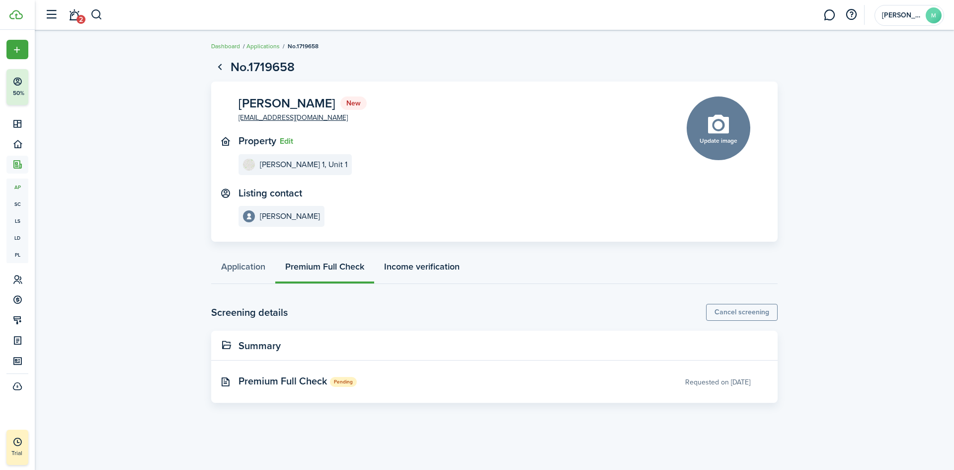
click at [420, 278] on link "Income verification" at bounding box center [421, 269] width 95 height 30
click at [223, 43] on link "Dashboard" at bounding box center [225, 46] width 29 height 9
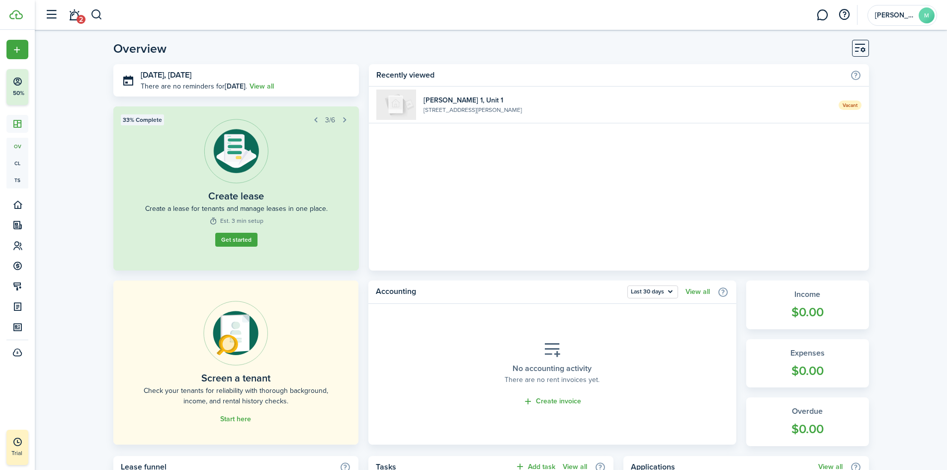
click at [386, 105] on img at bounding box center [396, 104] width 40 height 30
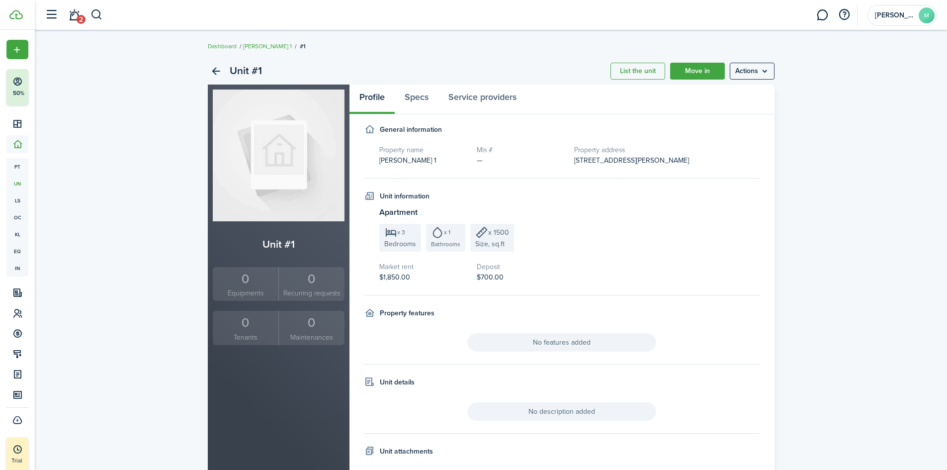
click at [282, 175] on img at bounding box center [279, 155] width 132 height 132
click at [417, 99] on link "Specs" at bounding box center [417, 99] width 44 height 30
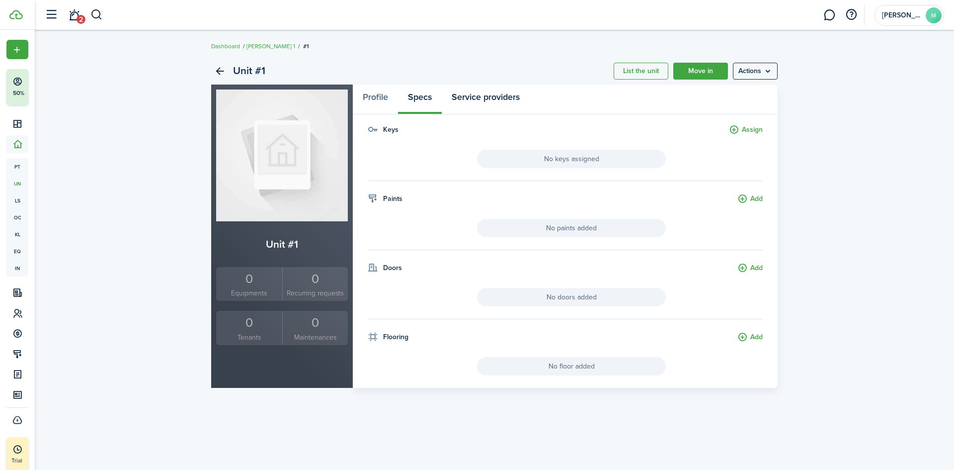
click at [508, 98] on link "Service providers" at bounding box center [486, 99] width 88 height 30
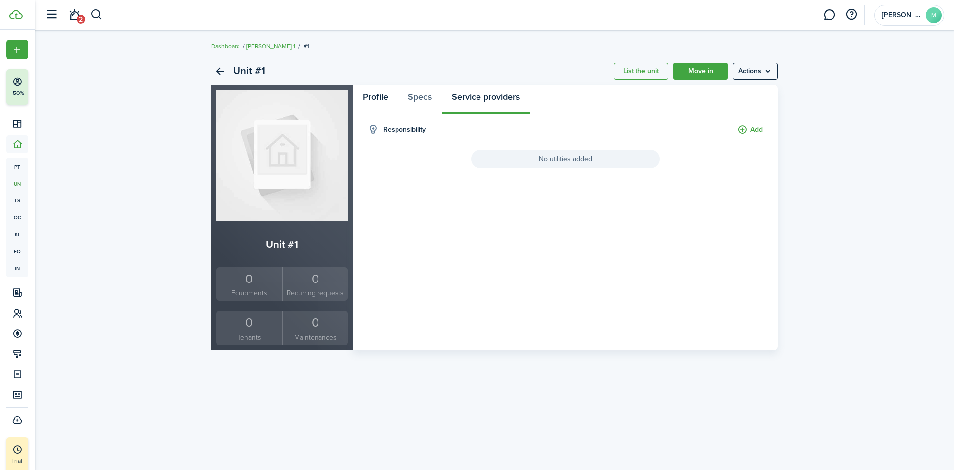
click at [382, 101] on link "Profile" at bounding box center [375, 99] width 45 height 30
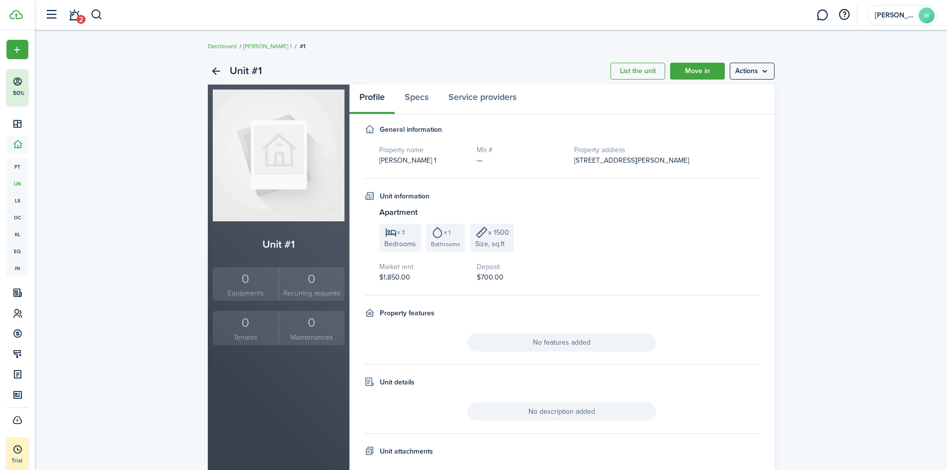
click at [280, 162] on img at bounding box center [279, 155] width 132 height 132
click at [749, 75] on menu-btn "Actions" at bounding box center [752, 71] width 45 height 17
click at [754, 96] on link "Edit unit" at bounding box center [730, 92] width 87 height 17
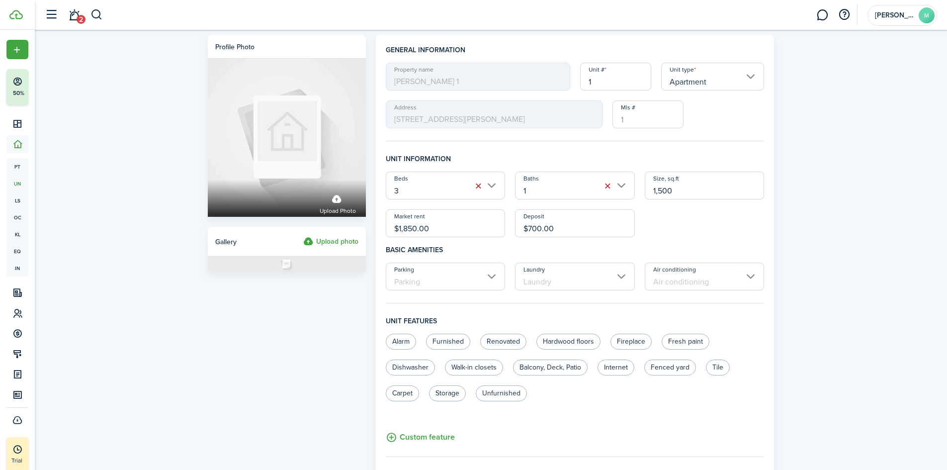
click at [337, 243] on label "Upload photo" at bounding box center [330, 242] width 55 height 12
click at [303, 236] on input "Upload photo" at bounding box center [303, 236] width 0 height 0
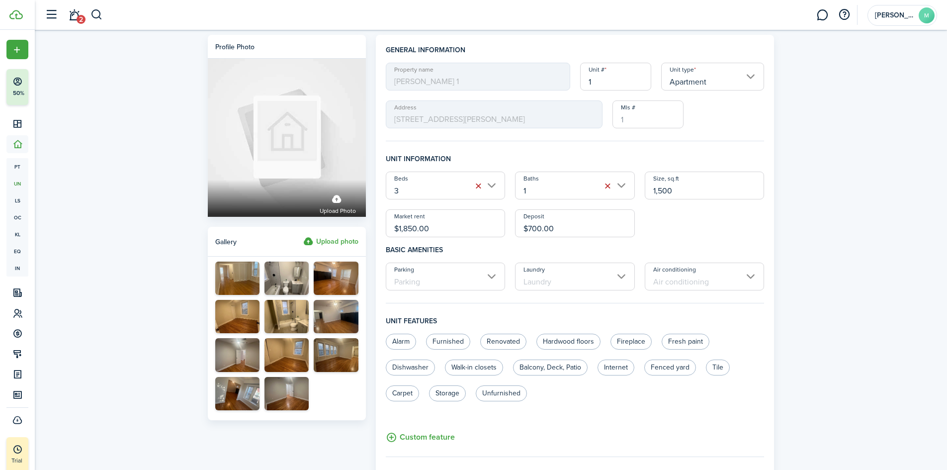
click at [345, 242] on label "Upload photo" at bounding box center [330, 242] width 55 height 12
click at [303, 236] on input "Upload photo" at bounding box center [303, 236] width 0 height 0
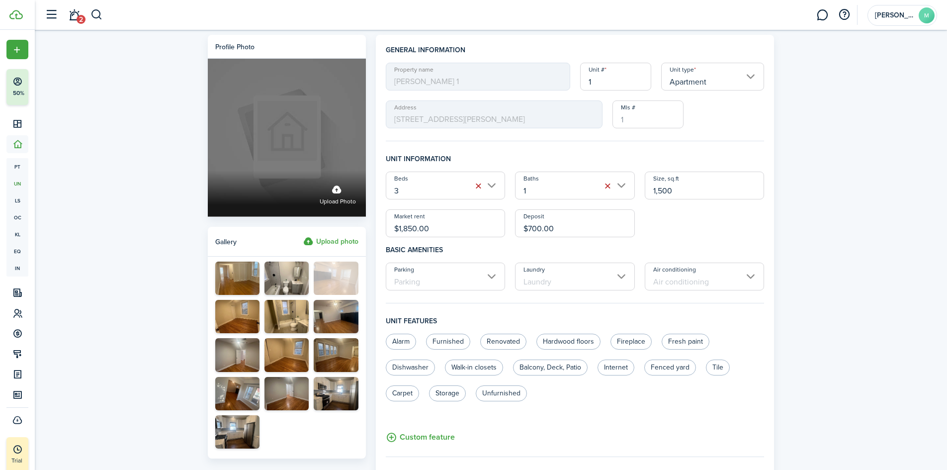
drag, startPoint x: 331, startPoint y: 283, endPoint x: 299, endPoint y: 148, distance: 139.6
click at [332, 190] on label "Upload photo" at bounding box center [338, 193] width 36 height 26
click at [208, 170] on input "Upload photo" at bounding box center [208, 170] width 0 height 0
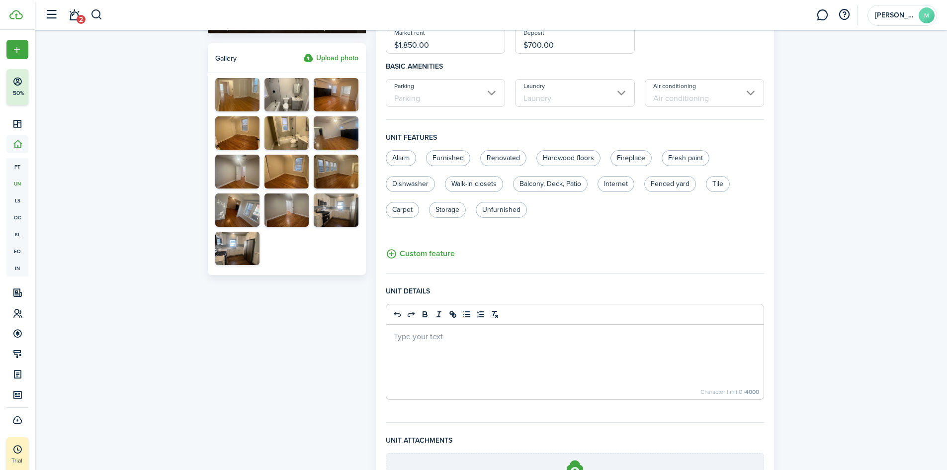
scroll to position [199, 0]
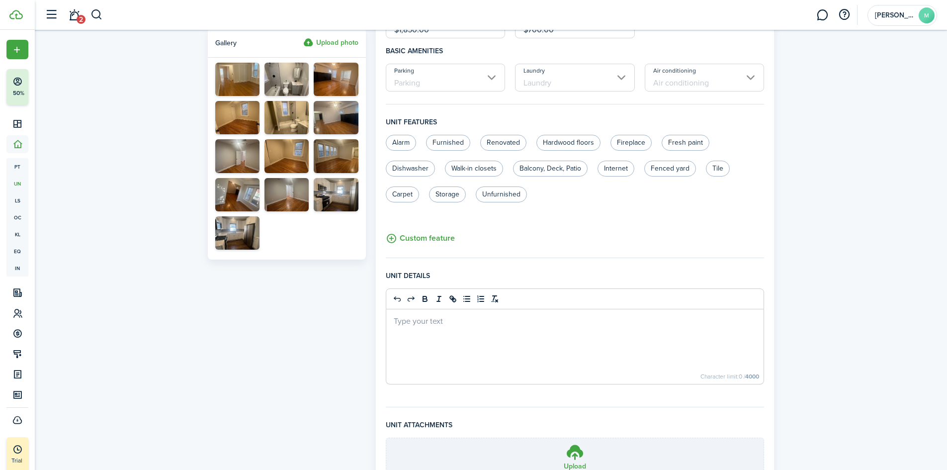
click at [448, 337] on div at bounding box center [575, 346] width 378 height 75
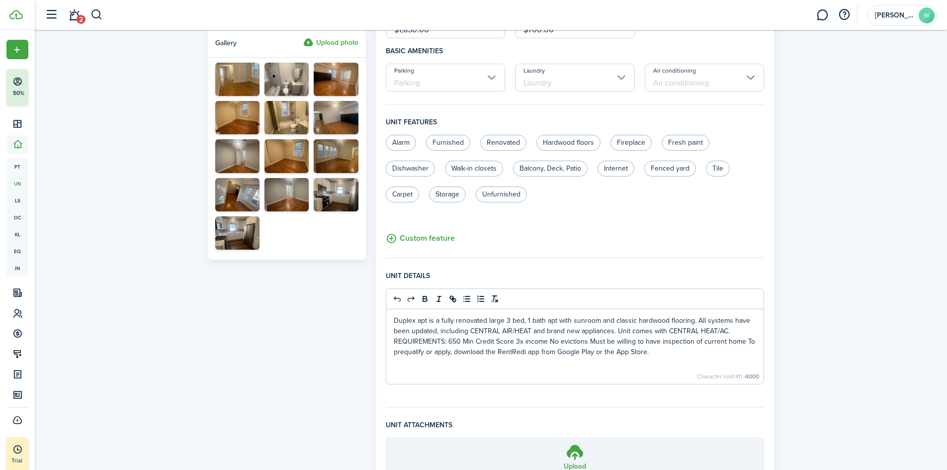
click at [446, 340] on p "Duplex apt is a fully renovated large 3 bed, 1 bath apt with sunroom and classi…" at bounding box center [575, 336] width 363 height 42
click at [449, 343] on p "Duplex apt is a fully renovated large 3 bed, 1 bath apt with sunroom and classi…" at bounding box center [575, 336] width 363 height 42
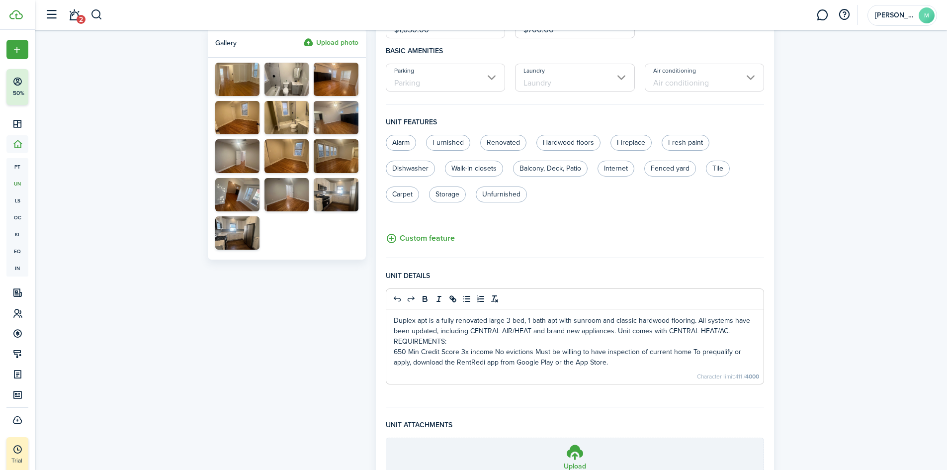
click at [463, 349] on p "650 Min Credit Score 3x income No evictions Must be willing to have inspection …" at bounding box center [575, 356] width 363 height 21
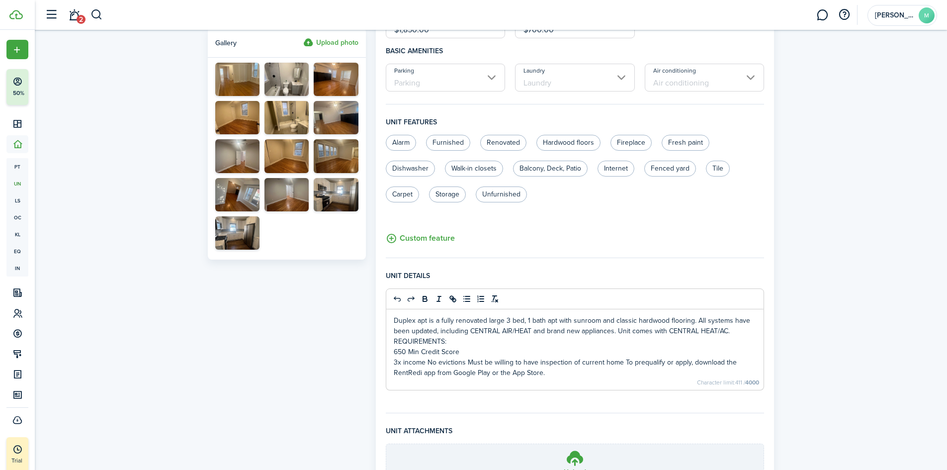
click at [465, 363] on p "3x income No evictions Must be willing to have inspection of current home To pr…" at bounding box center [575, 367] width 363 height 21
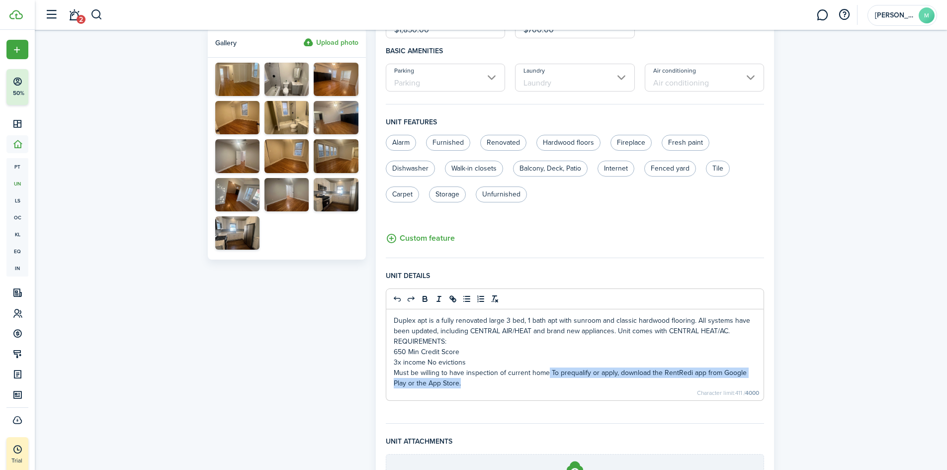
drag, startPoint x: 473, startPoint y: 390, endPoint x: 546, endPoint y: 375, distance: 74.5
click at [546, 375] on div "Duplex apt is a fully renovated large 3 bed, 1 bath apt with sunroom and classi…" at bounding box center [575, 354] width 378 height 91
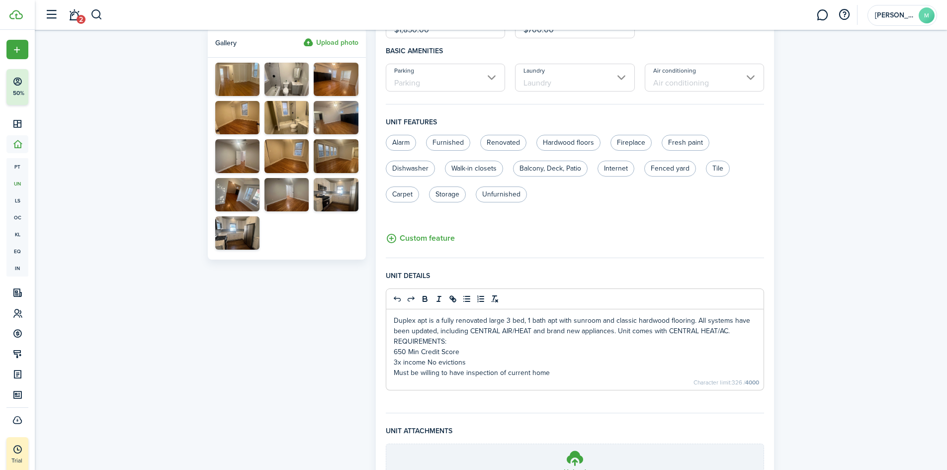
scroll to position [302, 0]
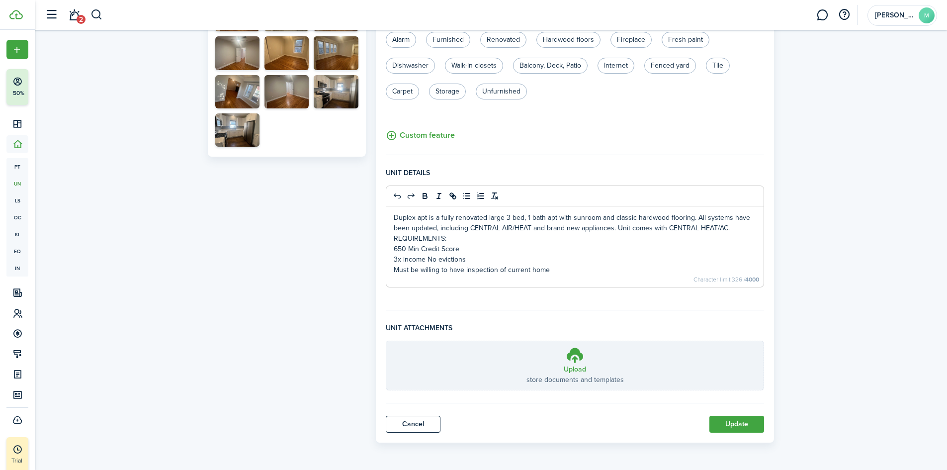
click at [741, 422] on button "Update" at bounding box center [736, 423] width 55 height 17
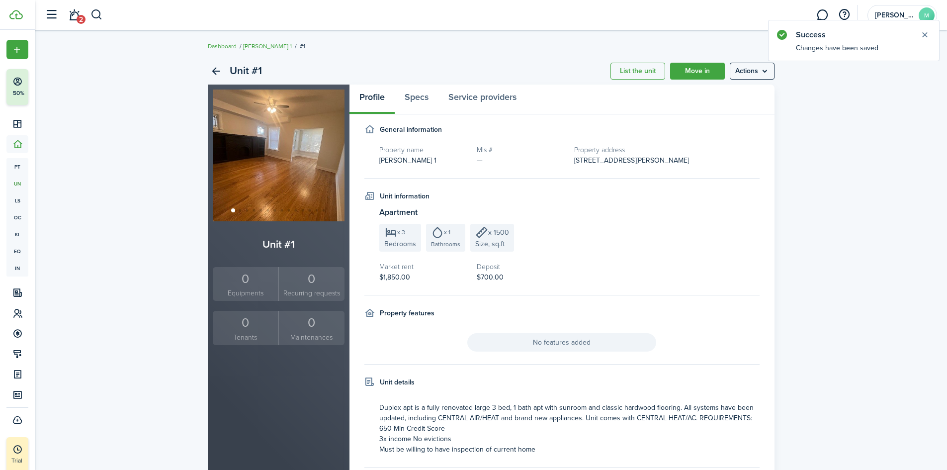
drag, startPoint x: 918, startPoint y: 40, endPoint x: 923, endPoint y: 36, distance: 6.3
click at [922, 36] on button "Close notify" at bounding box center [924, 35] width 14 height 14
click at [224, 44] on link "Dashboard" at bounding box center [222, 46] width 29 height 9
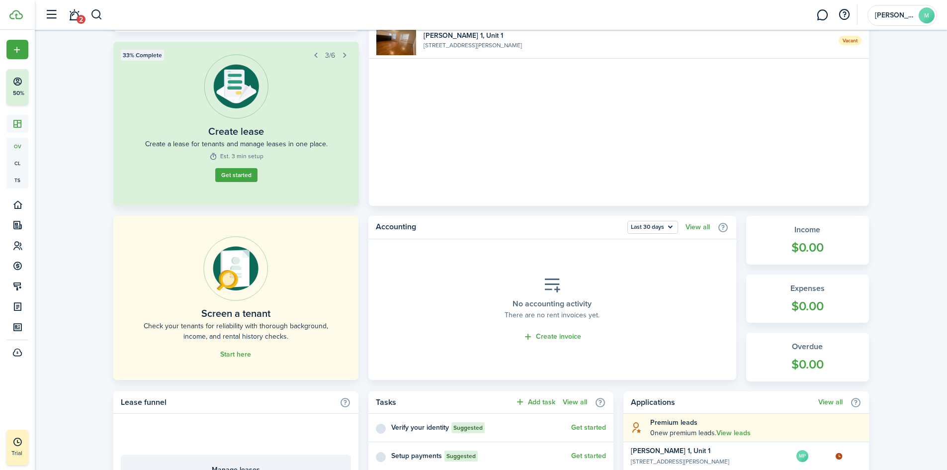
scroll to position [199, 0]
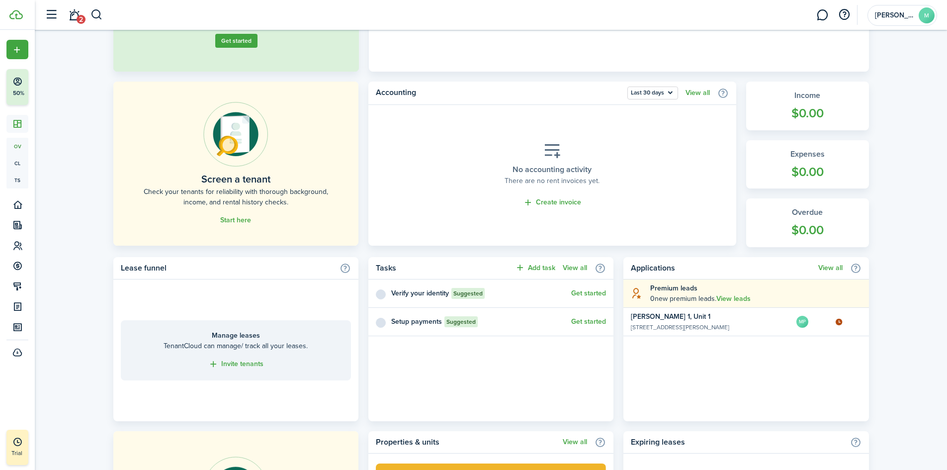
click at [741, 326] on widget-list-item-description "[STREET_ADDRESS][PERSON_NAME]" at bounding box center [696, 327] width 131 height 9
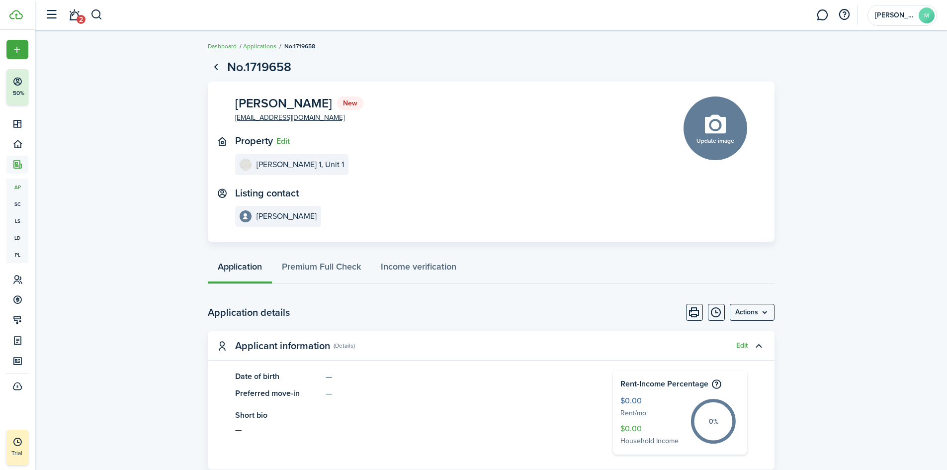
click at [71, 19] on link "2" at bounding box center [74, 14] width 19 height 25
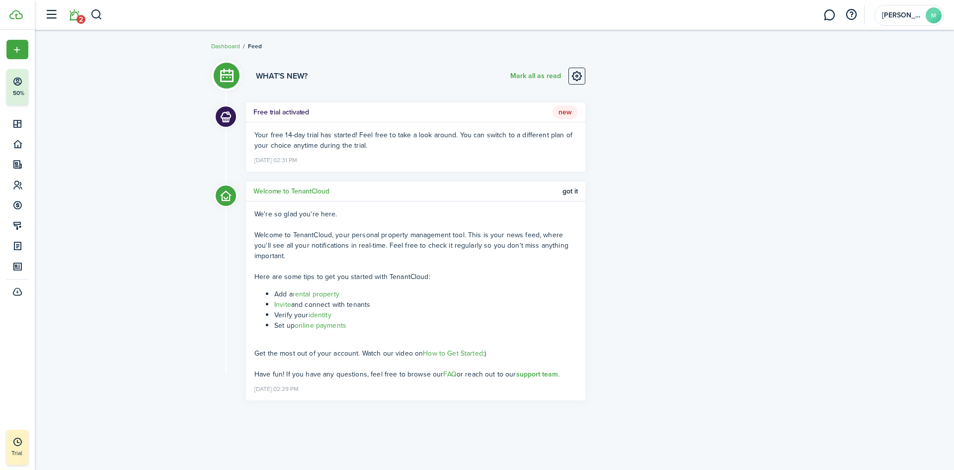
click at [234, 45] on link "Dashboard" at bounding box center [225, 46] width 29 height 9
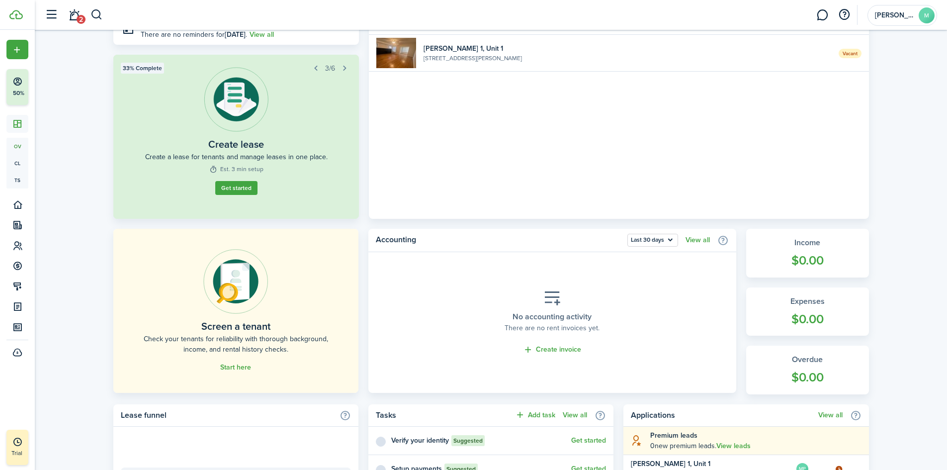
scroll to position [149, 0]
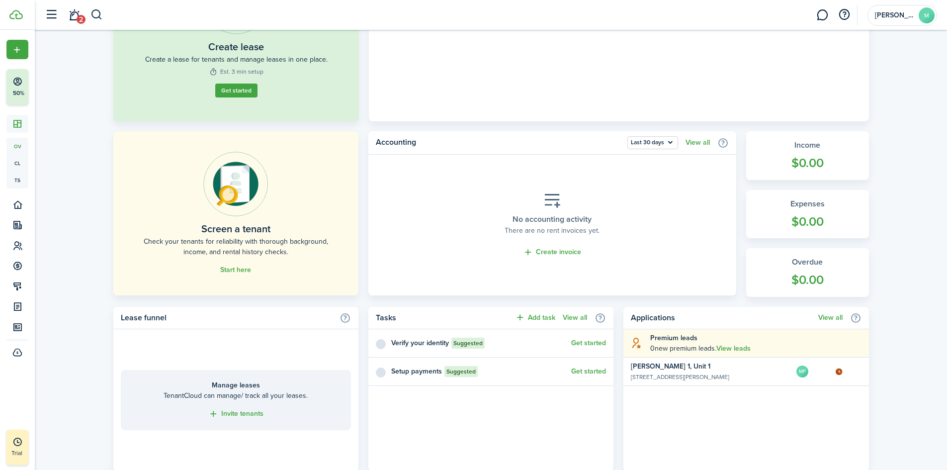
click at [255, 194] on img at bounding box center [235, 184] width 65 height 65
click at [248, 271] on link "Start here" at bounding box center [235, 270] width 31 height 8
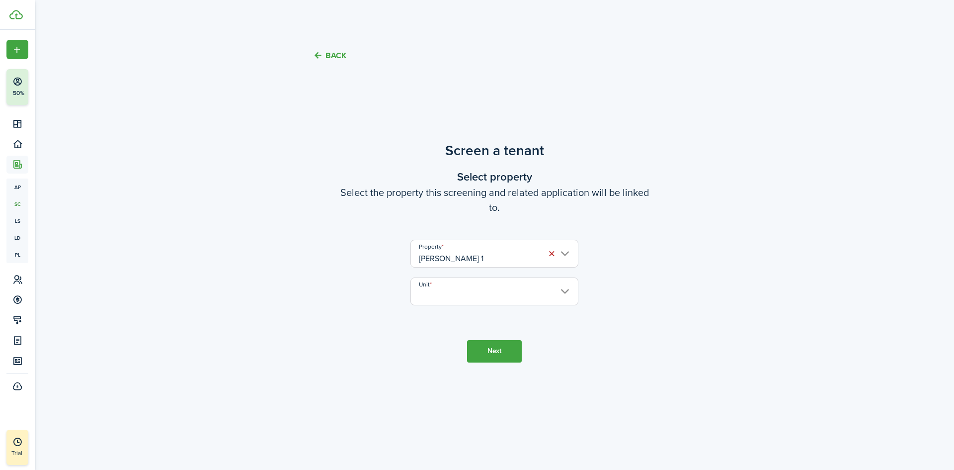
click at [489, 300] on input "Unit" at bounding box center [494, 291] width 168 height 28
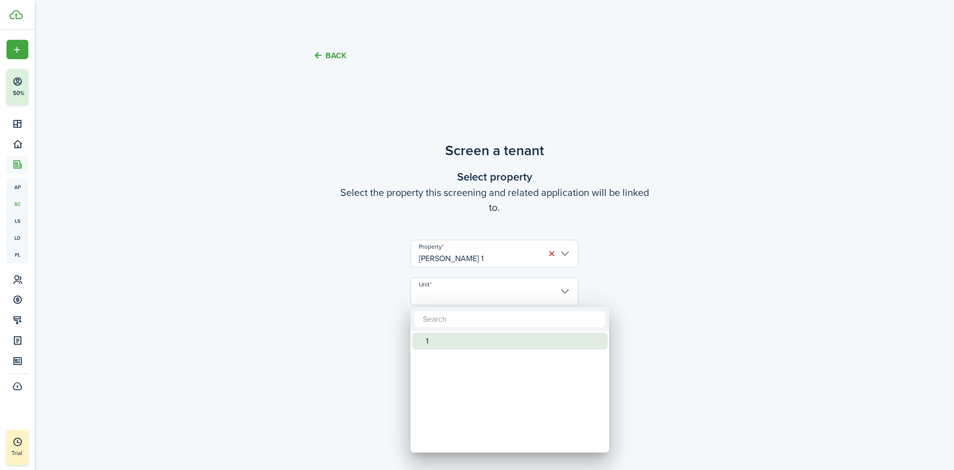
click at [480, 340] on div "1" at bounding box center [514, 340] width 176 height 17
type input "1"
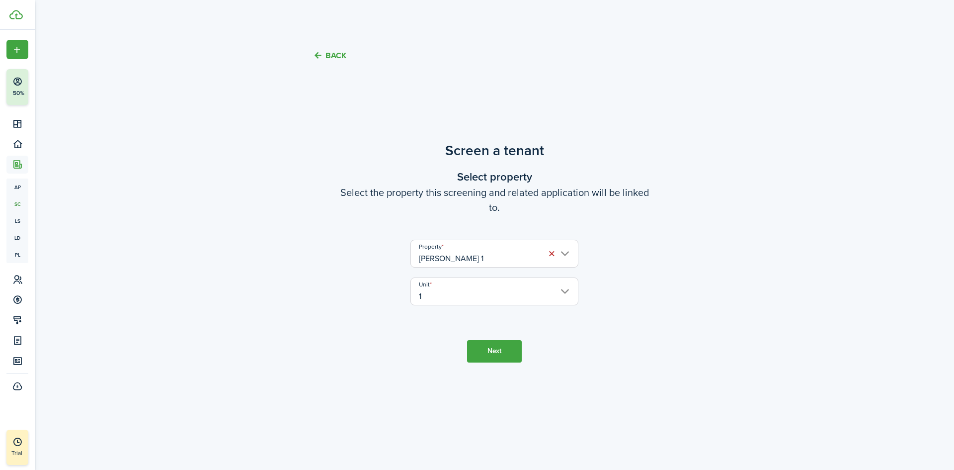
click at [483, 344] on button "Next" at bounding box center [494, 351] width 55 height 22
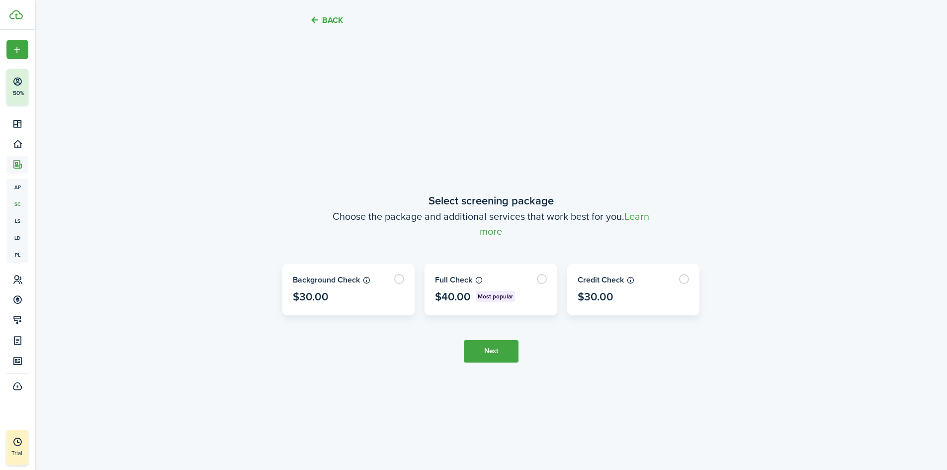
scroll to position [393, 0]
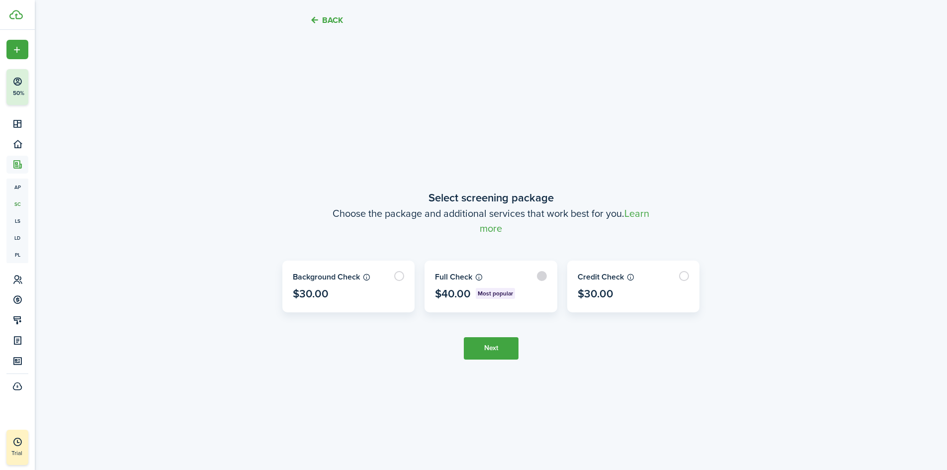
click at [538, 275] on label at bounding box center [491, 286] width 132 height 51
radio input "true"
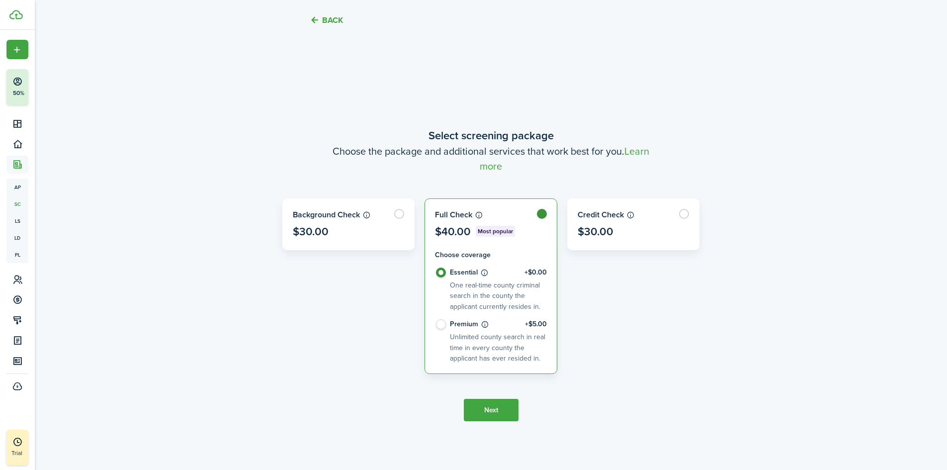
click at [496, 344] on control-radio-card-description "Unlimited county search in real time in every county the applicant has ever res…" at bounding box center [497, 347] width 95 height 32
radio input "false"
radio input "true"
click at [499, 413] on button "Next" at bounding box center [491, 410] width 55 height 22
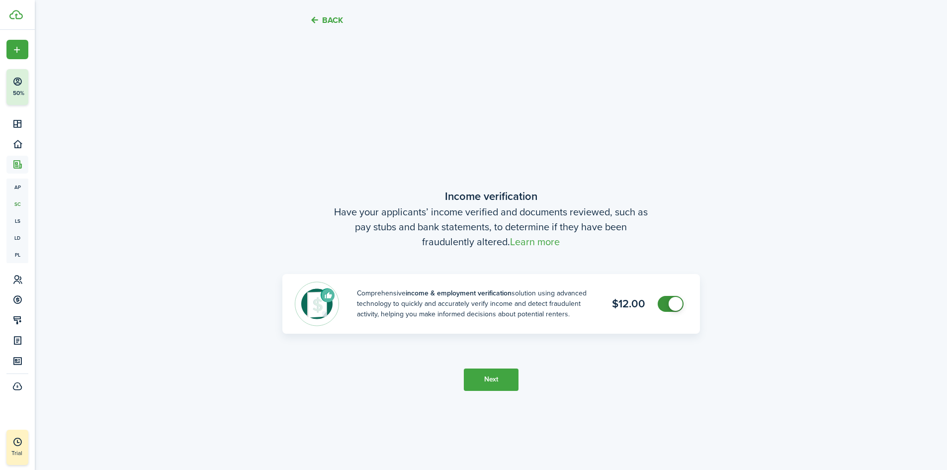
scroll to position [863, 0]
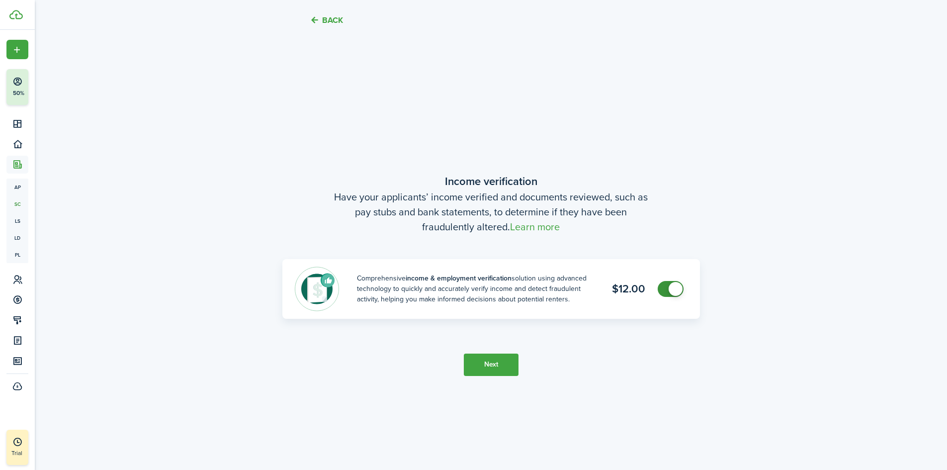
click at [499, 364] on button "Next" at bounding box center [491, 364] width 55 height 22
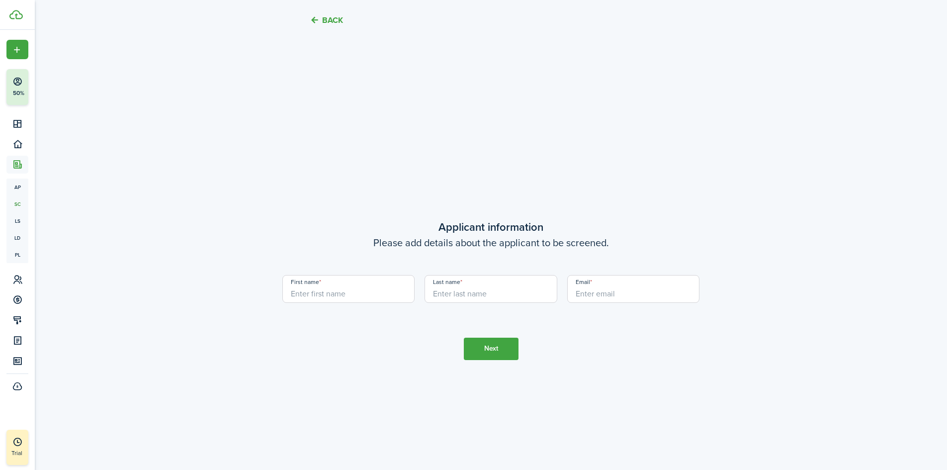
scroll to position [1332, 0]
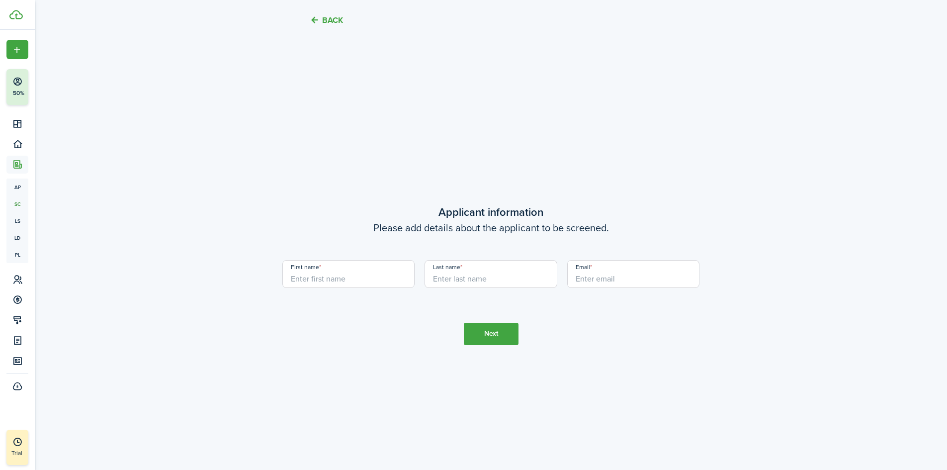
click at [349, 273] on input "First name" at bounding box center [348, 274] width 133 height 28
type input "[PERSON_NAME]"
type input "[EMAIL_ADDRESS][DOMAIN_NAME]"
click at [490, 346] on tc-wizard-step "Applicant information Please add details about the applicant to be screened. Fi…" at bounding box center [490, 274] width 417 height 470
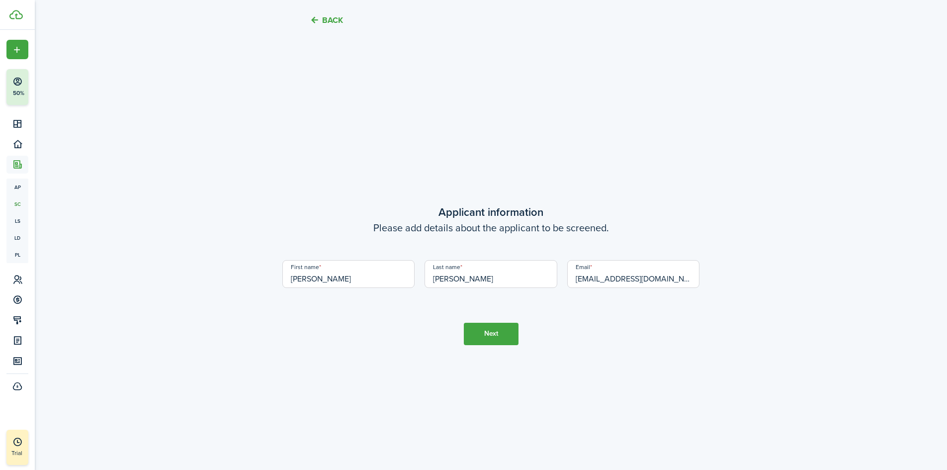
click at [492, 335] on button "Next" at bounding box center [491, 334] width 55 height 22
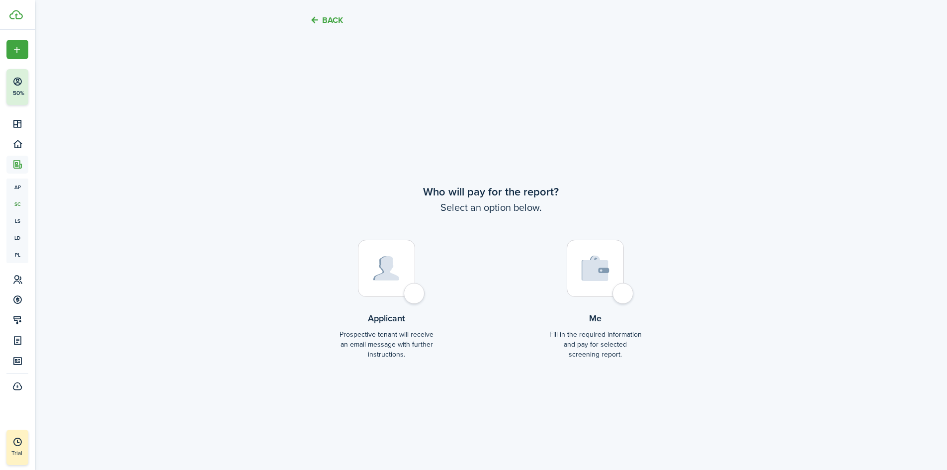
scroll to position [1802, 0]
click at [414, 294] on div at bounding box center [386, 267] width 57 height 57
radio input "true"
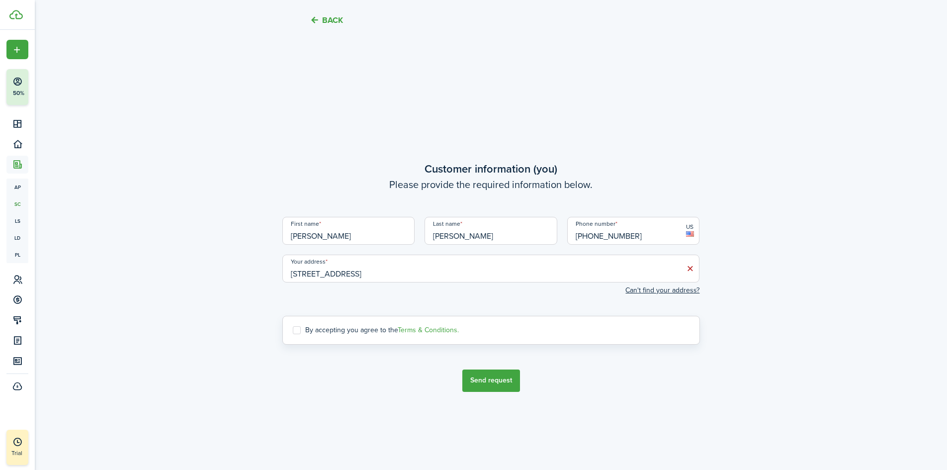
scroll to position [2272, 0]
click at [308, 326] on label "By accepting you agree to the Terms & Conditions." at bounding box center [376, 328] width 166 height 8
click at [293, 327] on input "By accepting you agree to the Terms & Conditions." at bounding box center [292, 327] width 0 height 0
checkbox input "true"
click at [505, 373] on button "Send request" at bounding box center [491, 378] width 58 height 22
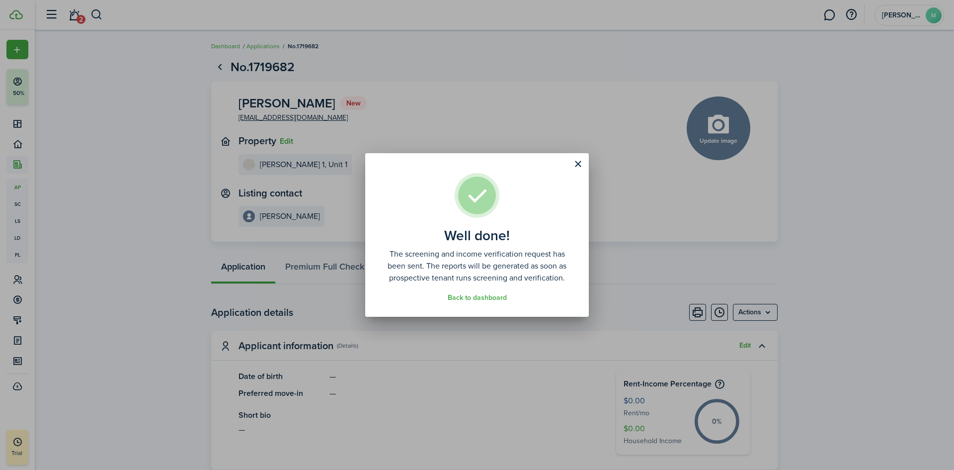
drag, startPoint x: 430, startPoint y: 254, endPoint x: 572, endPoint y: 282, distance: 144.3
click at [572, 282] on well-done-description "The screening and income verification request has been sent. The reports will b…" at bounding box center [477, 266] width 194 height 36
click at [489, 300] on link "Back to dashboard" at bounding box center [477, 298] width 59 height 8
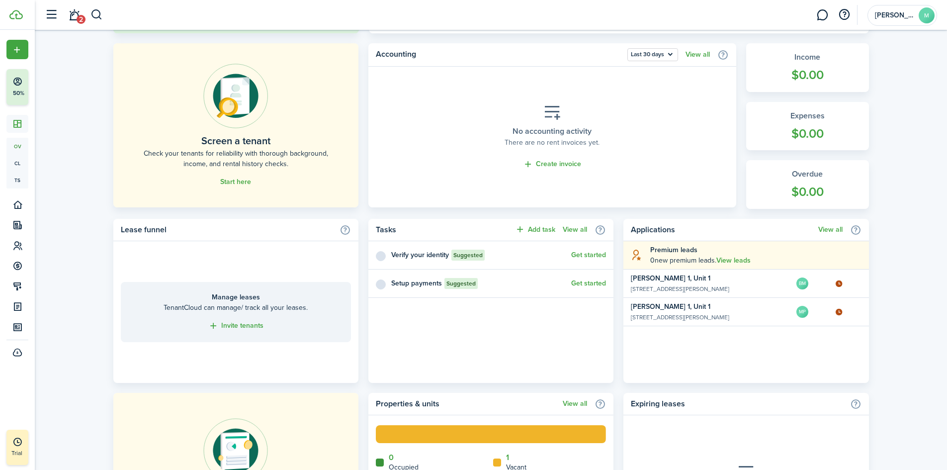
scroll to position [248, 0]
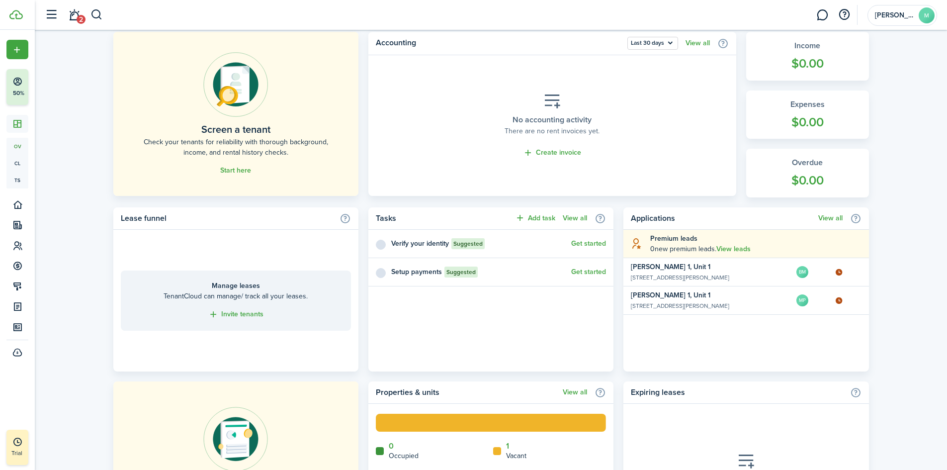
click at [591, 244] on button "Get started" at bounding box center [588, 244] width 35 height 8
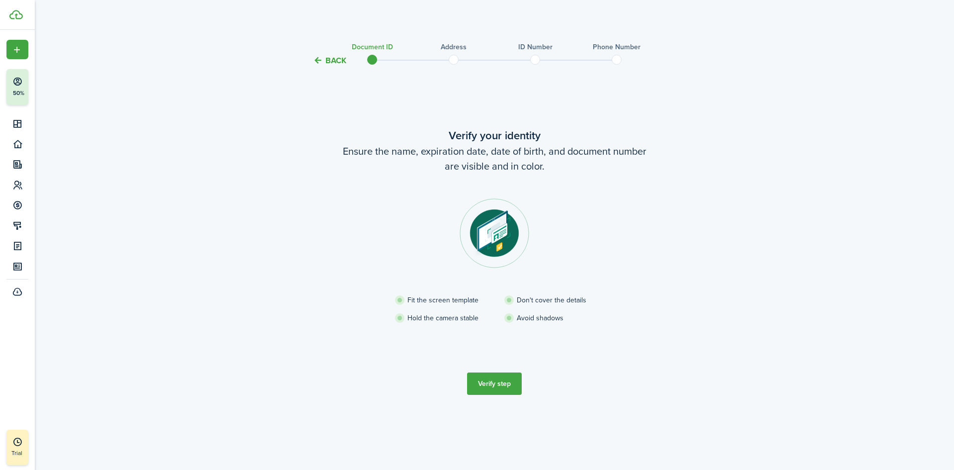
click at [500, 387] on button "Verify step" at bounding box center [494, 383] width 55 height 22
